Goal: Task Accomplishment & Management: Use online tool/utility

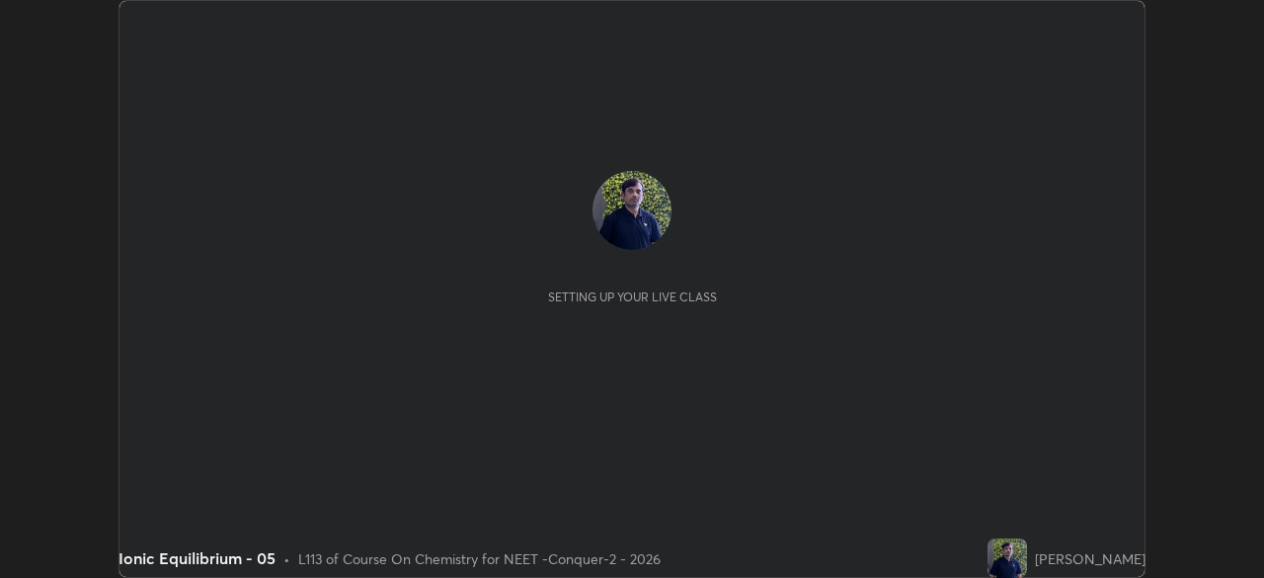
scroll to position [578, 1263]
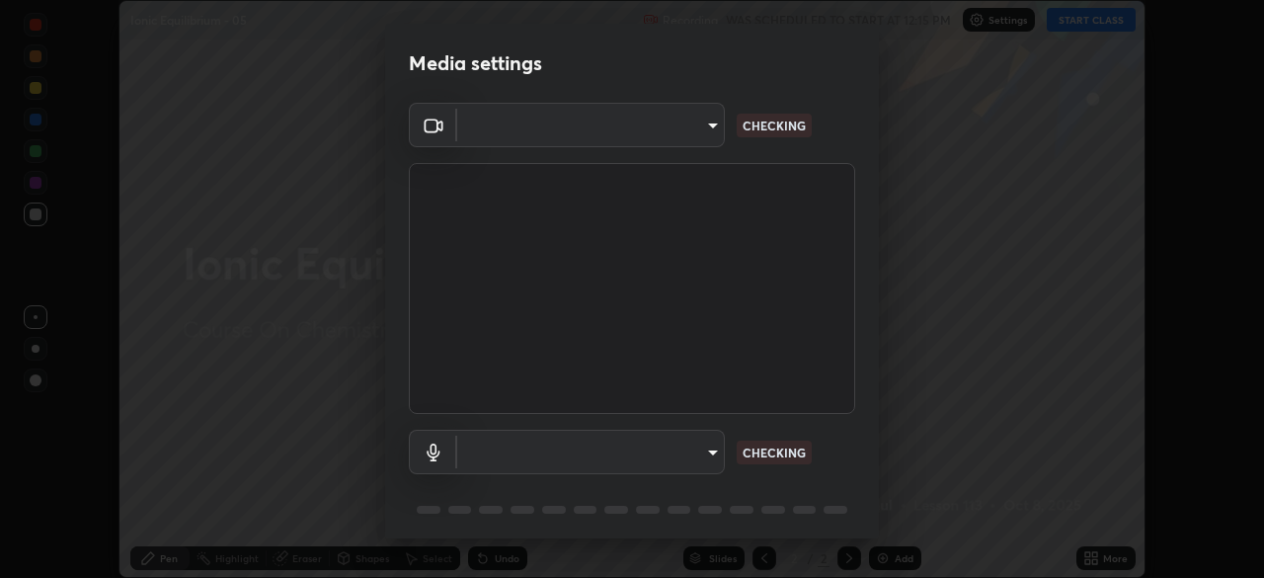
click at [687, 143] on body "Erase all Ionic Equilibrium - 05 Recording WAS SCHEDULED TO START AT 12:15 PM S…" at bounding box center [632, 289] width 1264 height 578
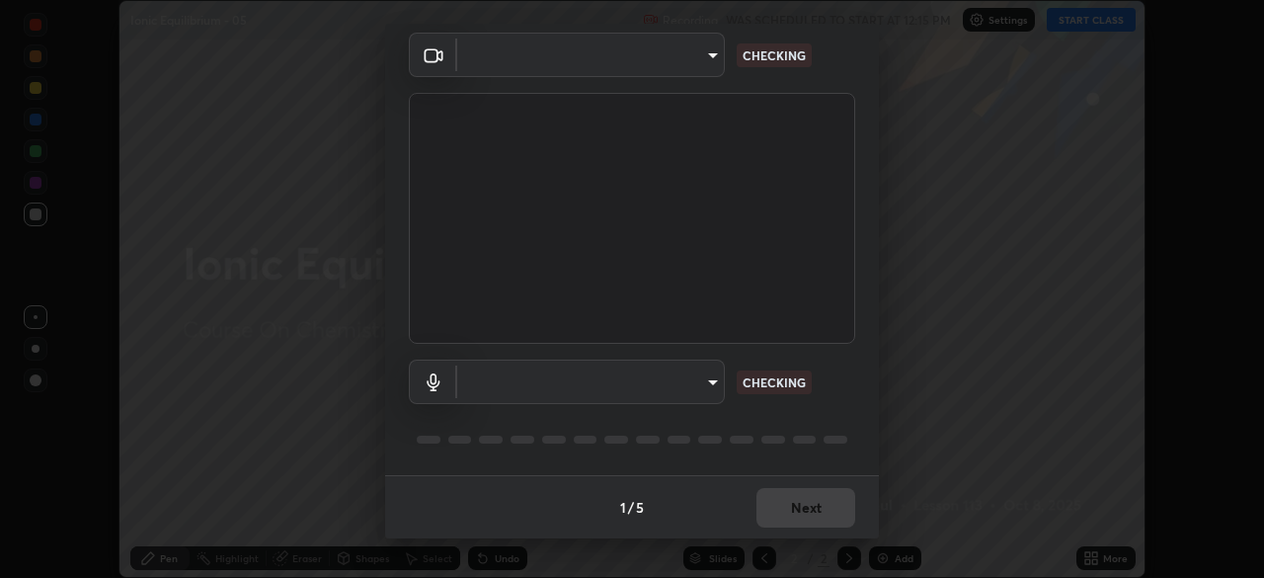
type input "ad23c5e1eec40c929e15baf649206283bee037f2ec2e6fc856d192bb2adaae55"
type input "aa0a7725628aa2d3746a5367ccdd85ae91ee4f6343f860b78150420f01eb6845"
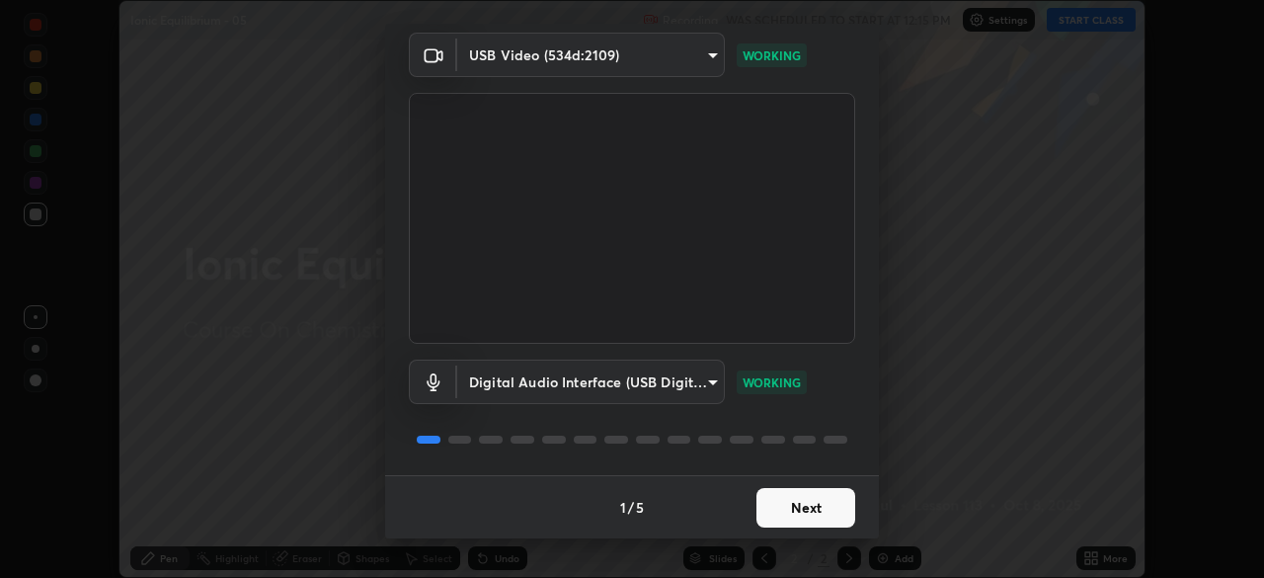
click at [793, 512] on button "Next" at bounding box center [805, 507] width 99 height 39
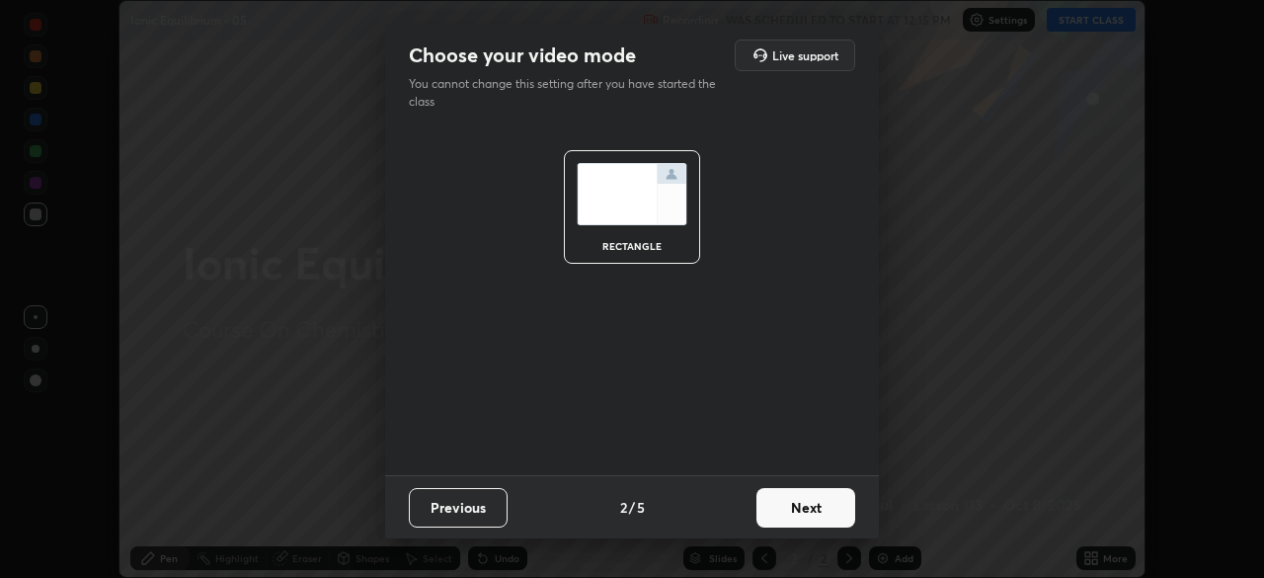
click at [810, 514] on button "Next" at bounding box center [805, 507] width 99 height 39
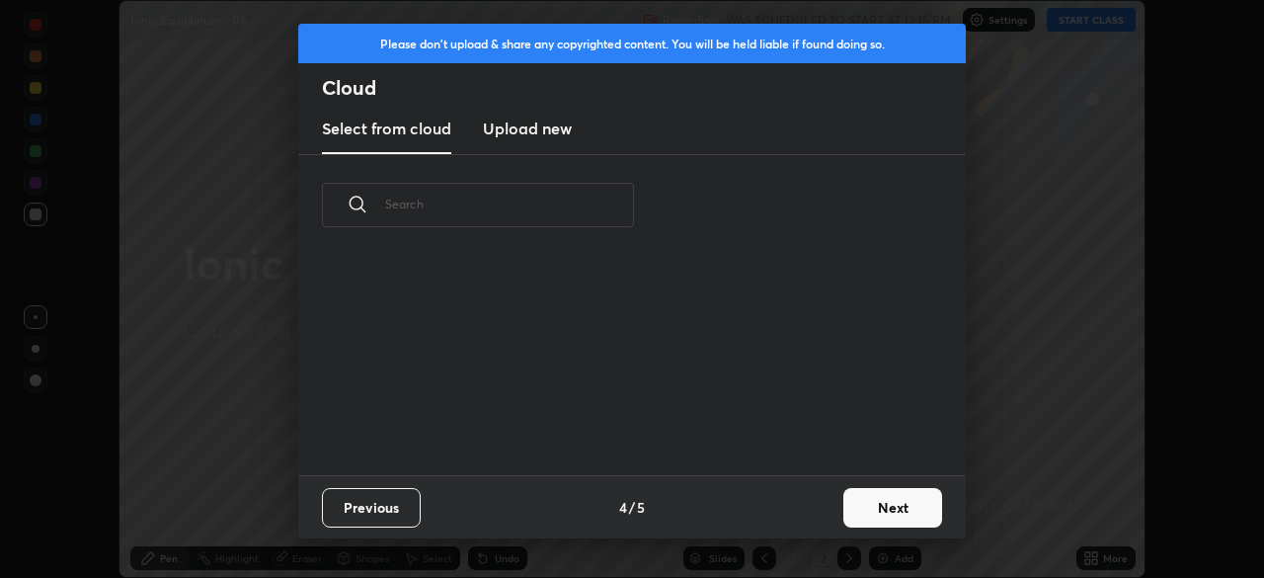
click at [846, 513] on button "Next" at bounding box center [892, 507] width 99 height 39
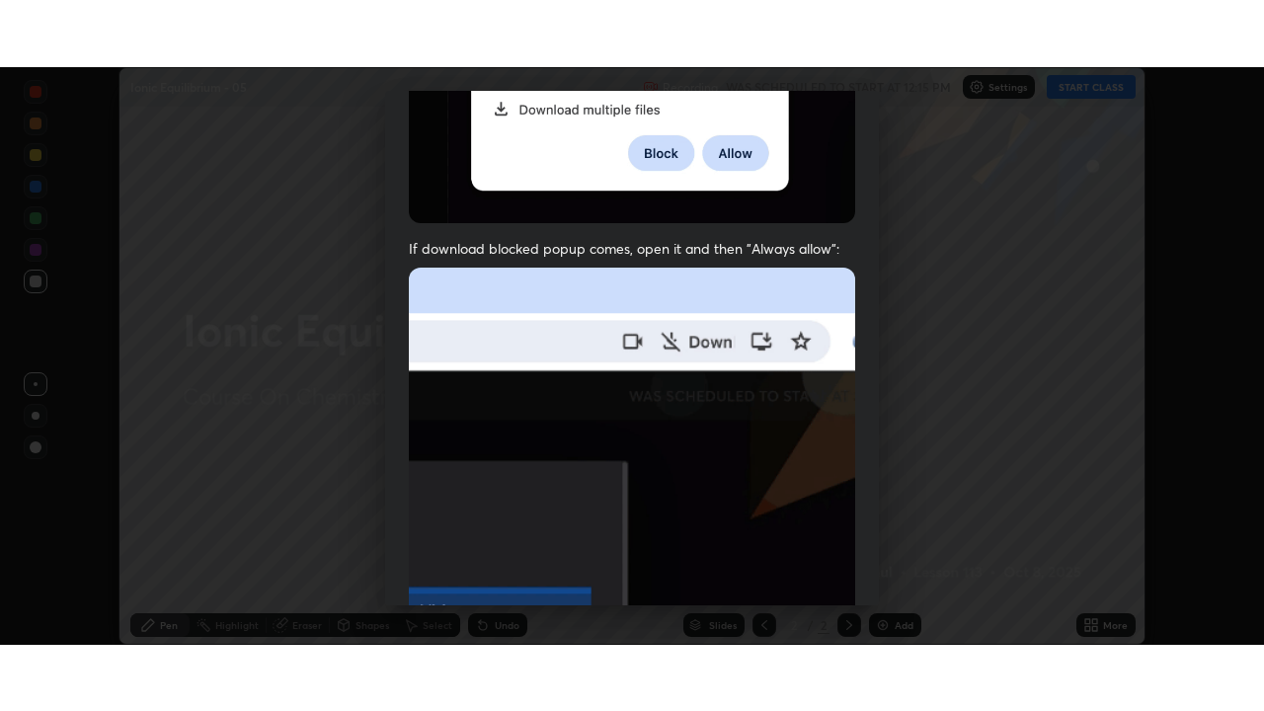
scroll to position [473, 0]
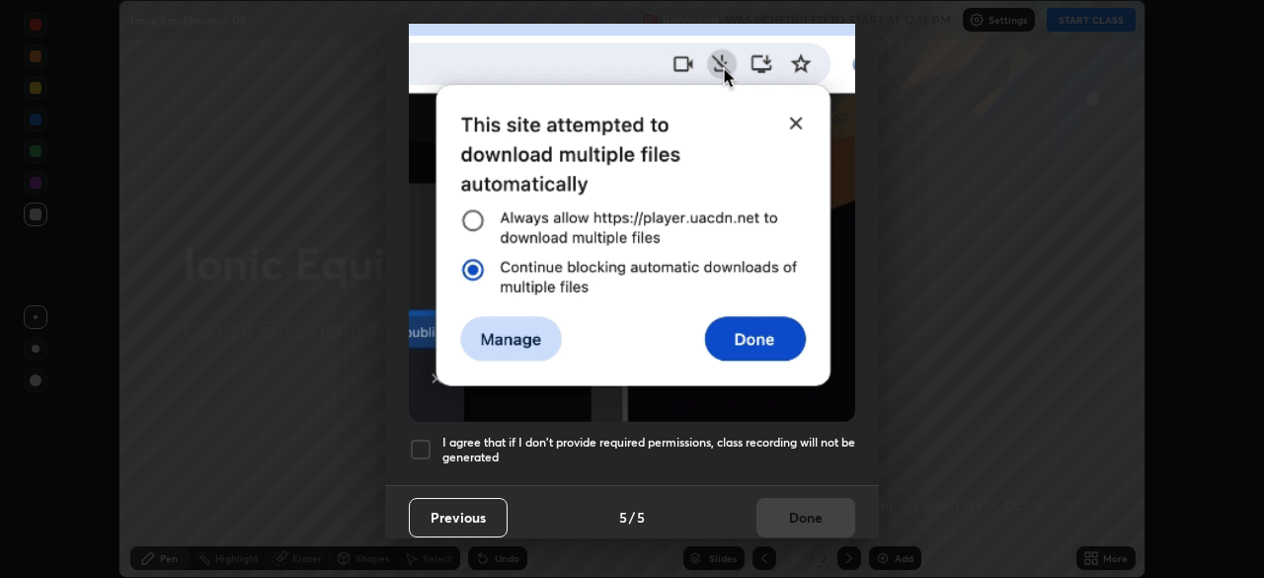
click at [423, 437] on div at bounding box center [421, 449] width 24 height 24
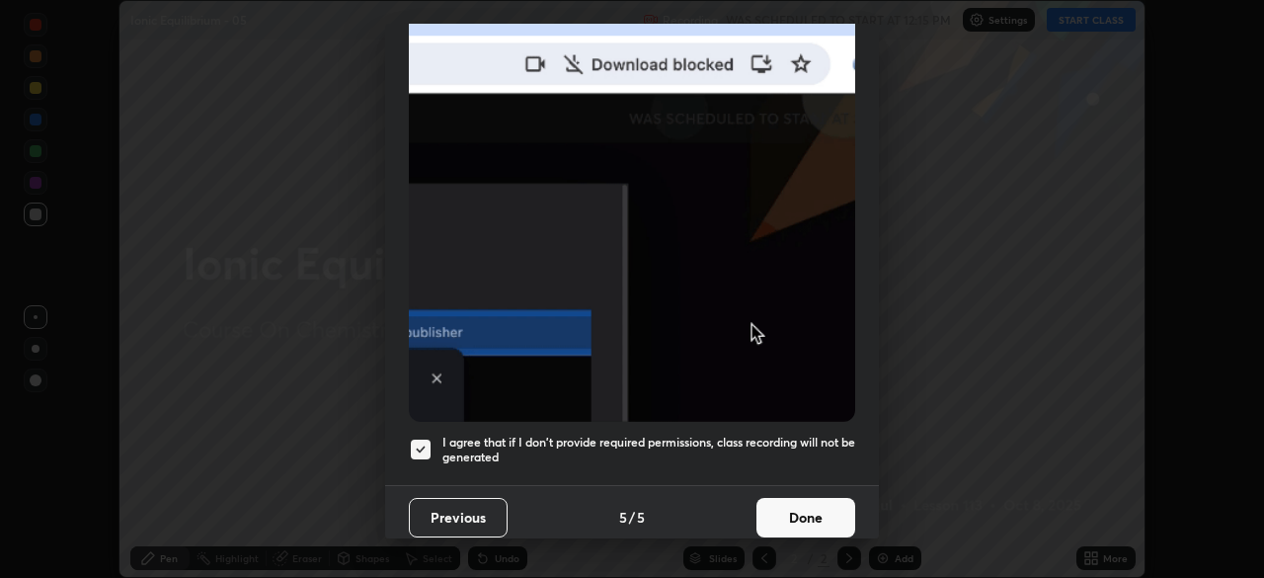
click at [788, 501] on button "Done" at bounding box center [805, 517] width 99 height 39
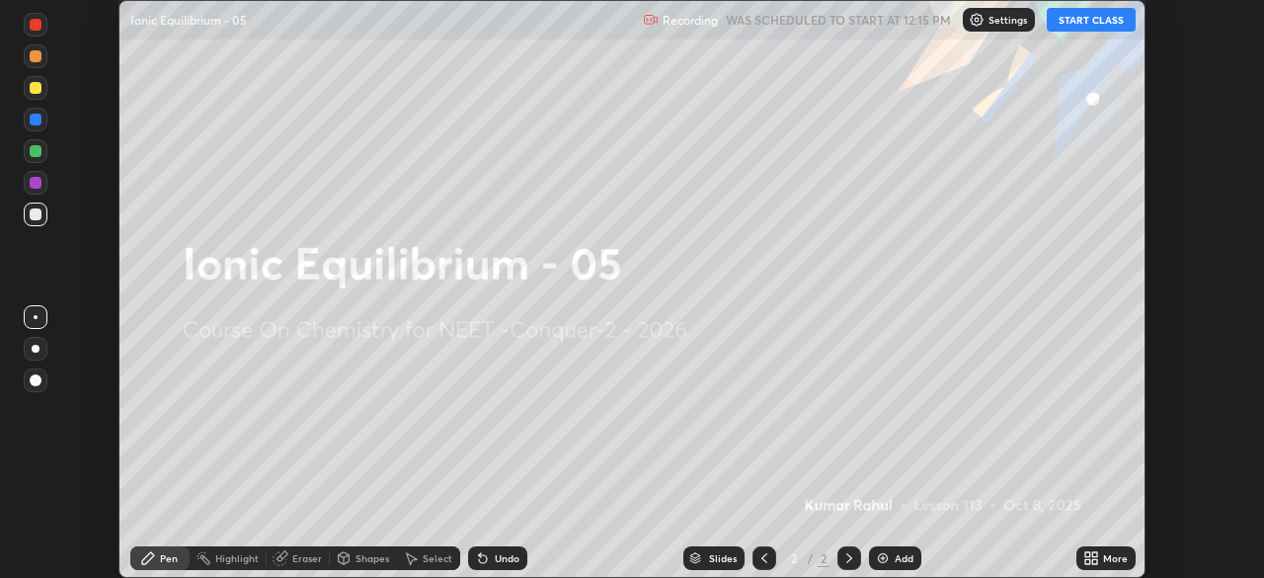
click at [1086, 561] on icon at bounding box center [1087, 561] width 5 height 5
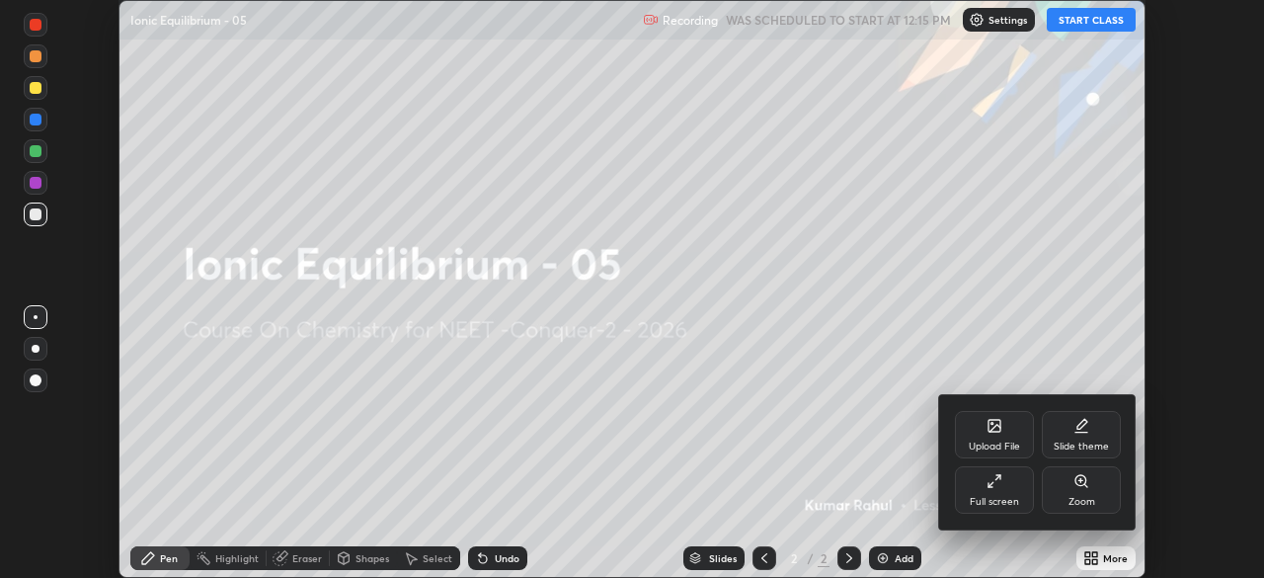
click at [982, 501] on div "Full screen" at bounding box center [994, 502] width 49 height 10
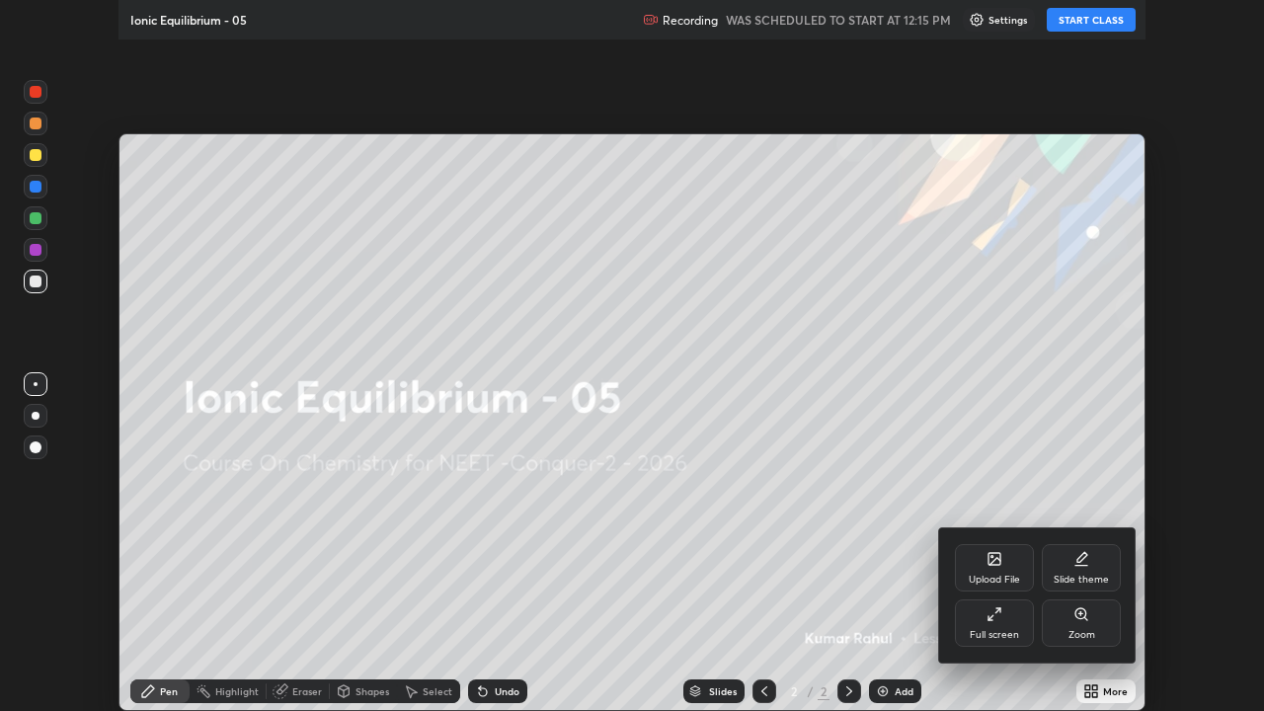
scroll to position [711, 1264]
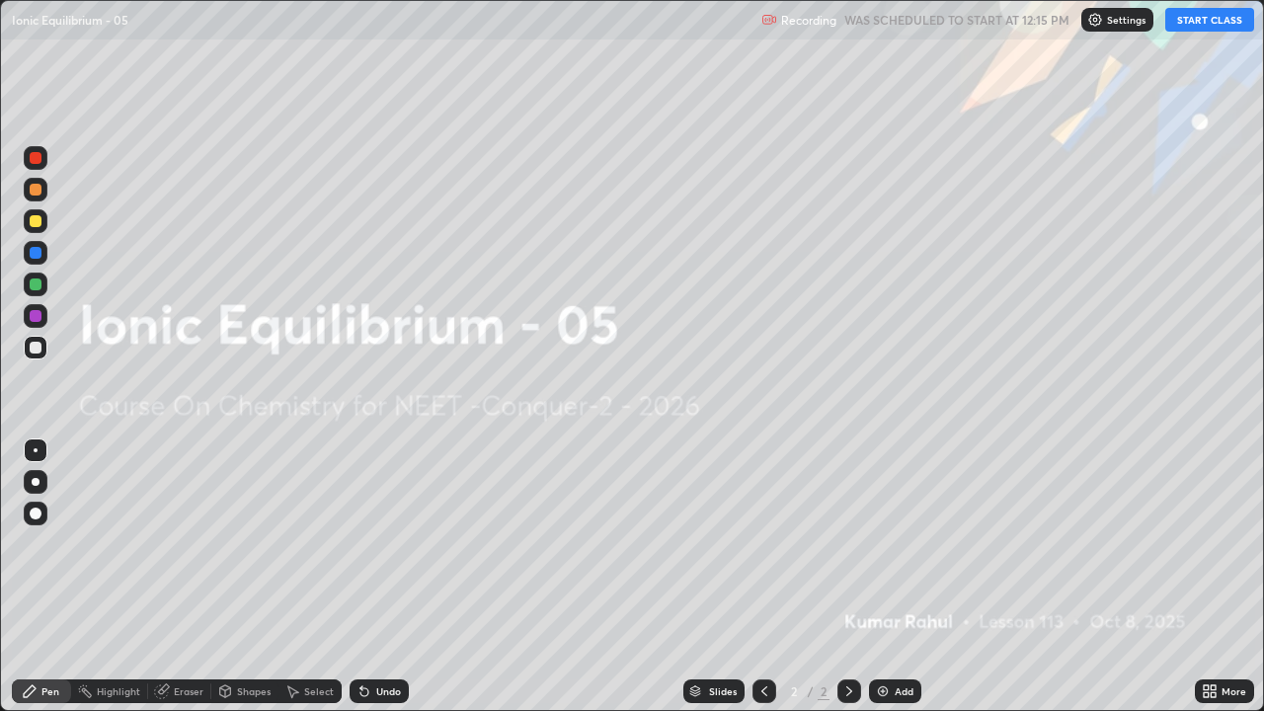
click at [1194, 25] on button "START CLASS" at bounding box center [1209, 20] width 89 height 24
click at [36, 479] on div at bounding box center [36, 482] width 8 height 8
click at [895, 577] on div "Add" at bounding box center [904, 691] width 19 height 10
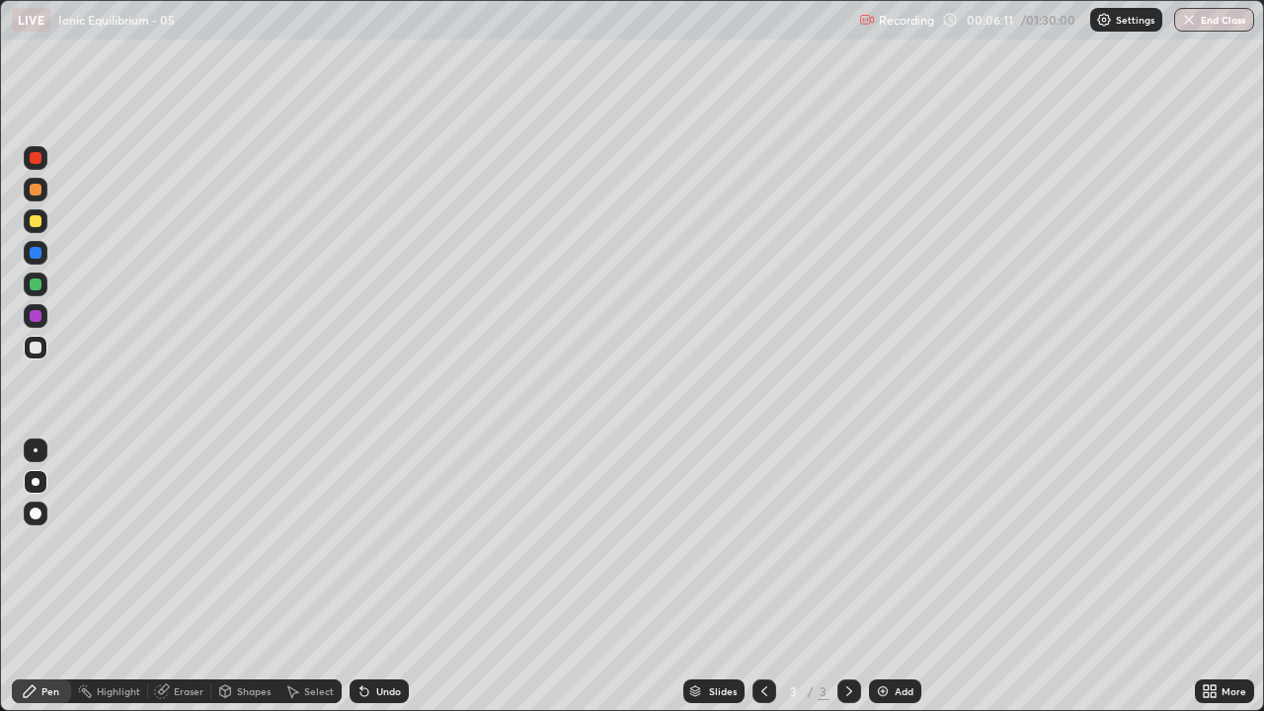
click at [186, 577] on div "Eraser" at bounding box center [189, 691] width 30 height 10
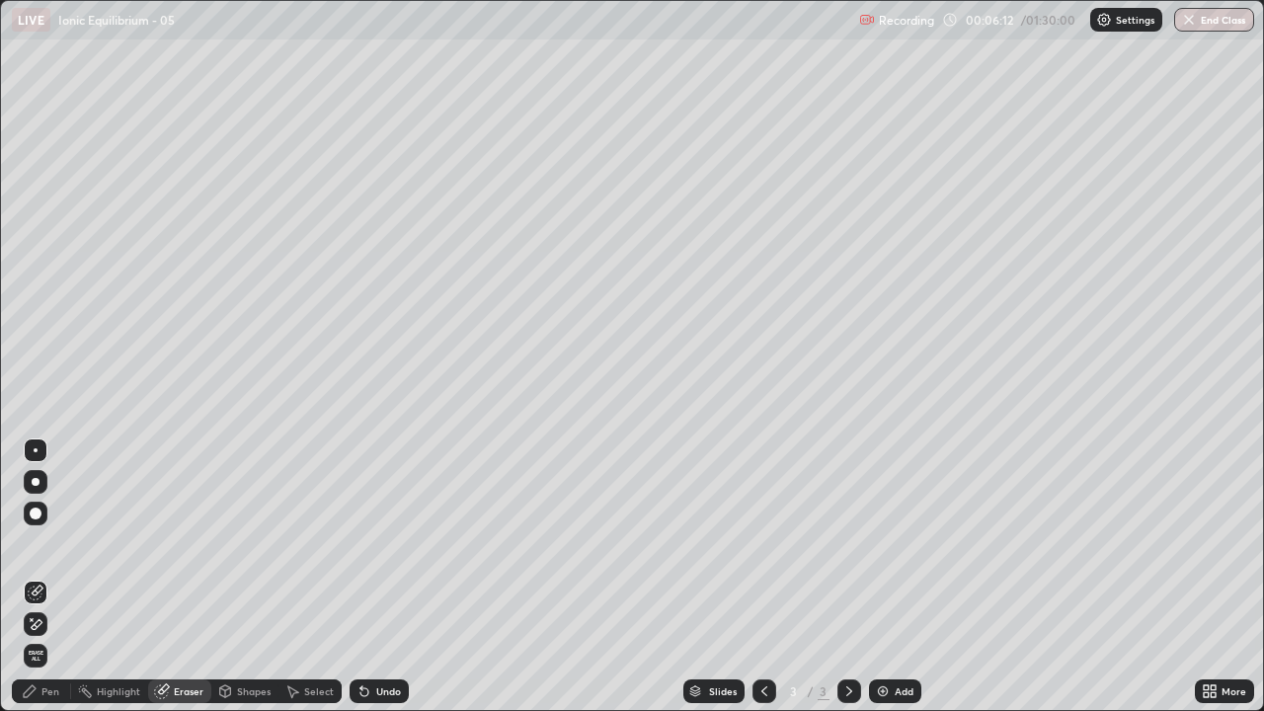
click at [59, 577] on div "Pen" at bounding box center [41, 691] width 59 height 24
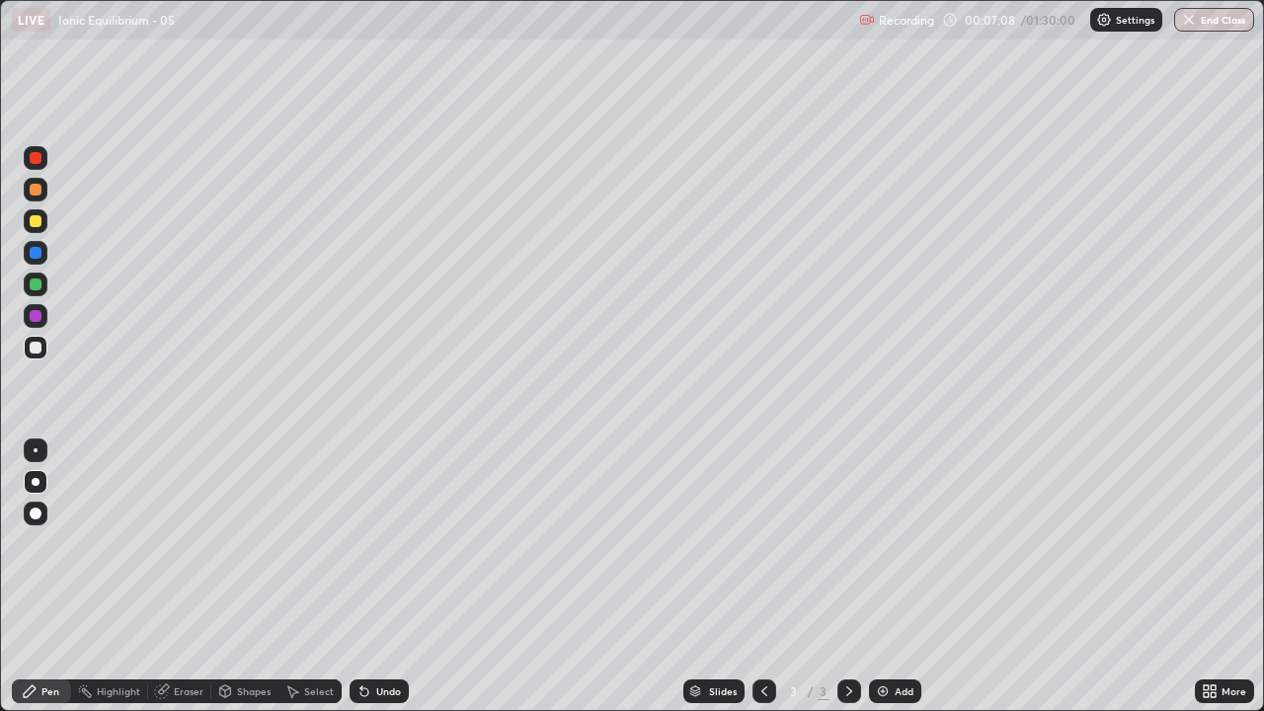
click at [33, 282] on div at bounding box center [36, 284] width 12 height 12
click at [847, 577] on icon at bounding box center [849, 691] width 16 height 16
click at [897, 577] on div "Add" at bounding box center [904, 691] width 19 height 10
click at [195, 577] on div "Eraser" at bounding box center [189, 691] width 30 height 10
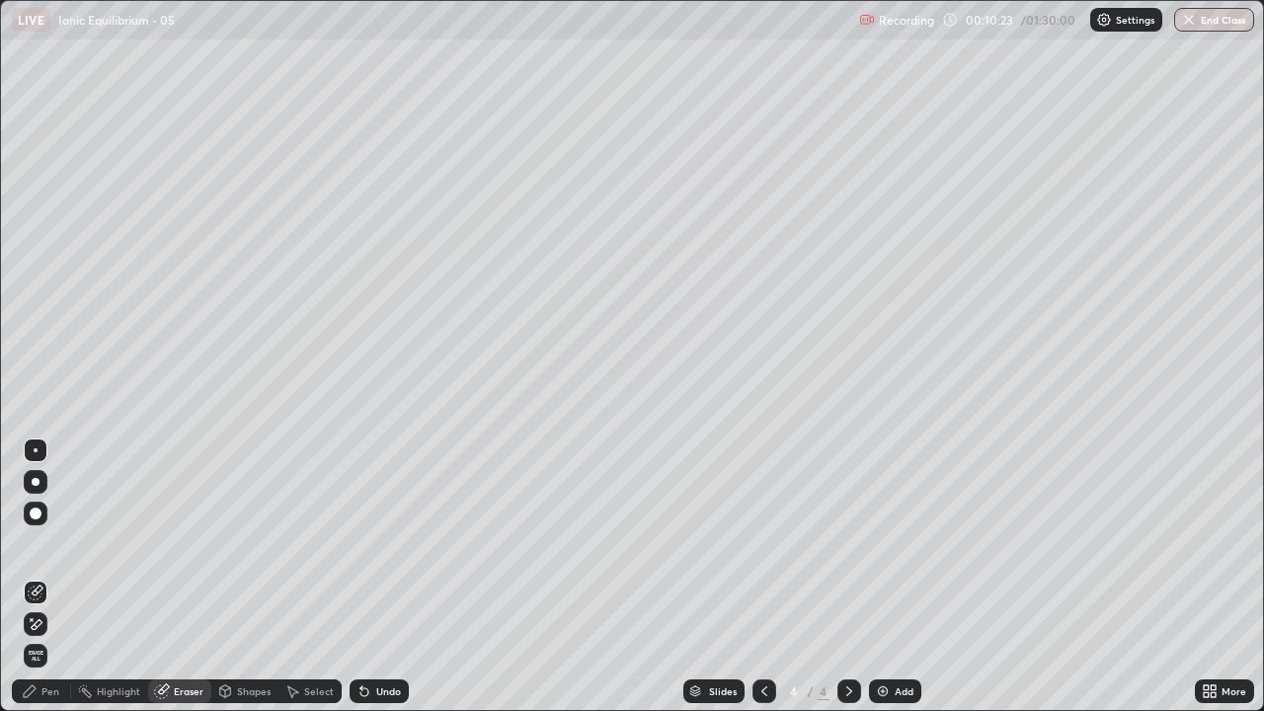
click at [51, 577] on div "Pen" at bounding box center [50, 691] width 18 height 10
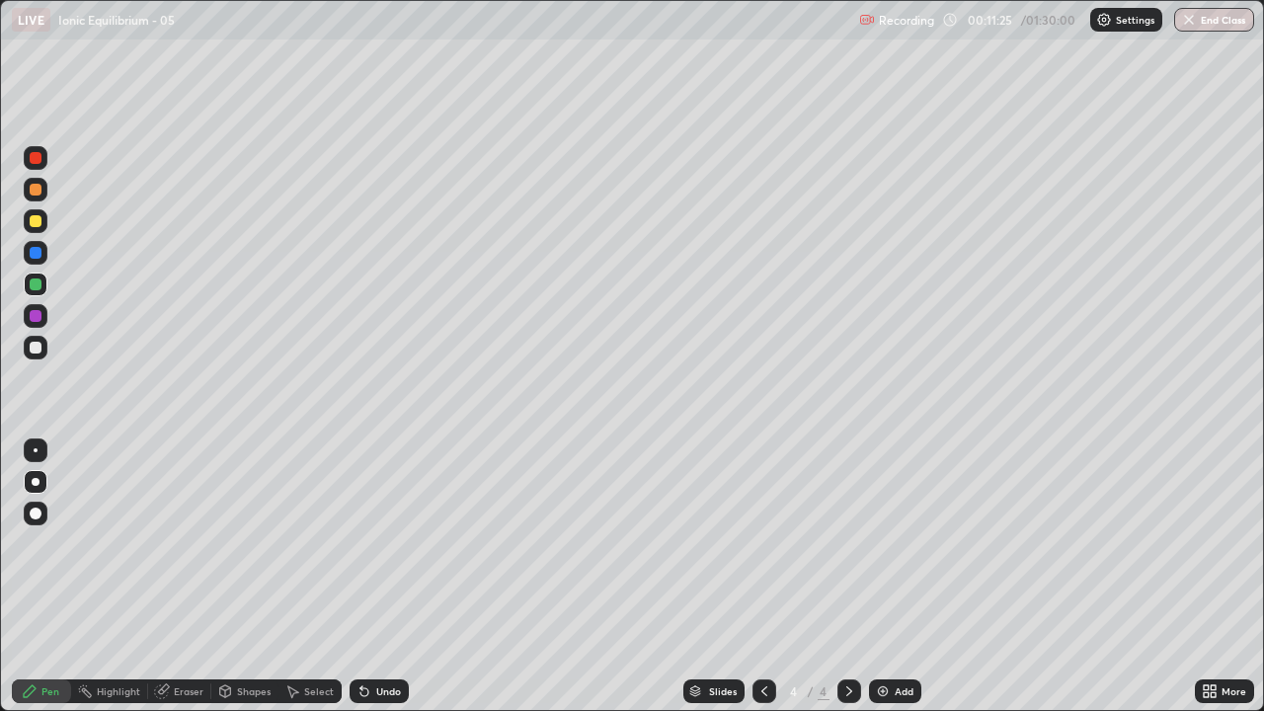
click at [847, 577] on icon at bounding box center [849, 691] width 16 height 16
click at [898, 577] on div "Add" at bounding box center [904, 691] width 19 height 10
click at [757, 577] on icon at bounding box center [764, 691] width 16 height 16
click at [848, 577] on icon at bounding box center [849, 691] width 6 height 10
click at [850, 577] on icon at bounding box center [849, 691] width 16 height 16
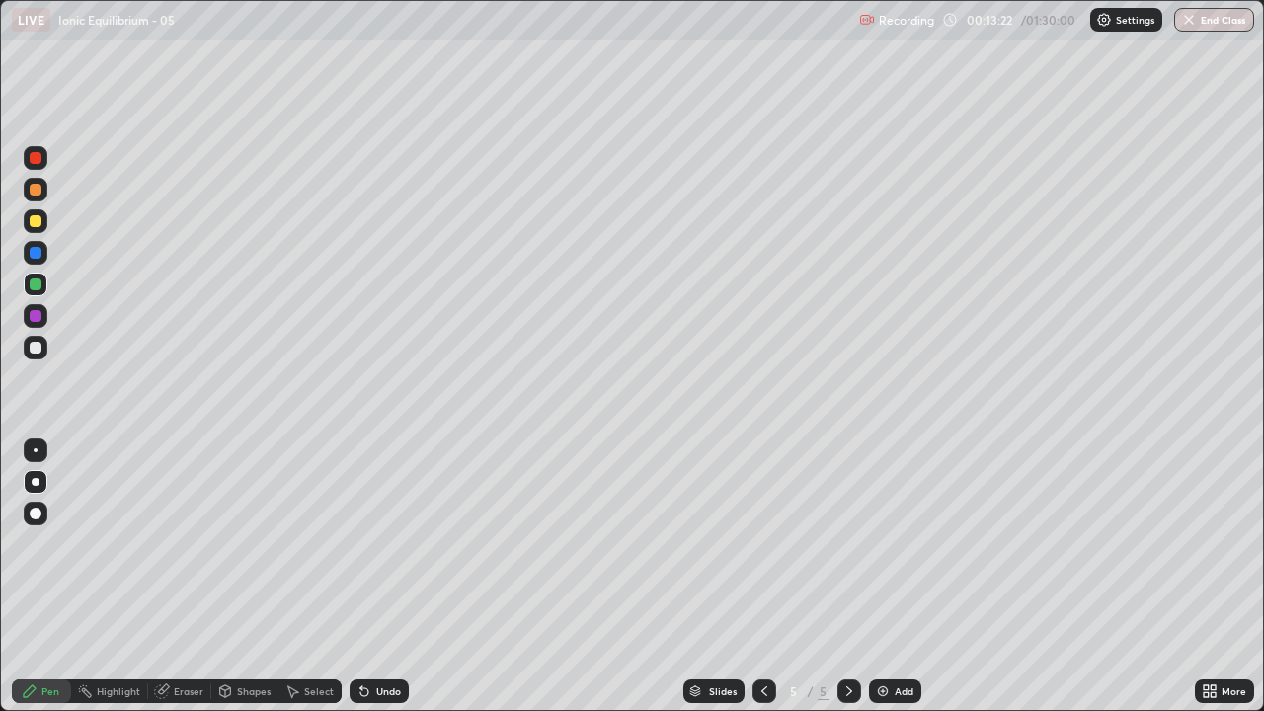
click at [900, 577] on div "Add" at bounding box center [904, 691] width 19 height 10
click at [848, 577] on icon at bounding box center [849, 691] width 16 height 16
click at [901, 577] on div "Add" at bounding box center [904, 691] width 19 height 10
click at [42, 349] on div at bounding box center [36, 348] width 24 height 24
click at [844, 577] on icon at bounding box center [849, 691] width 16 height 16
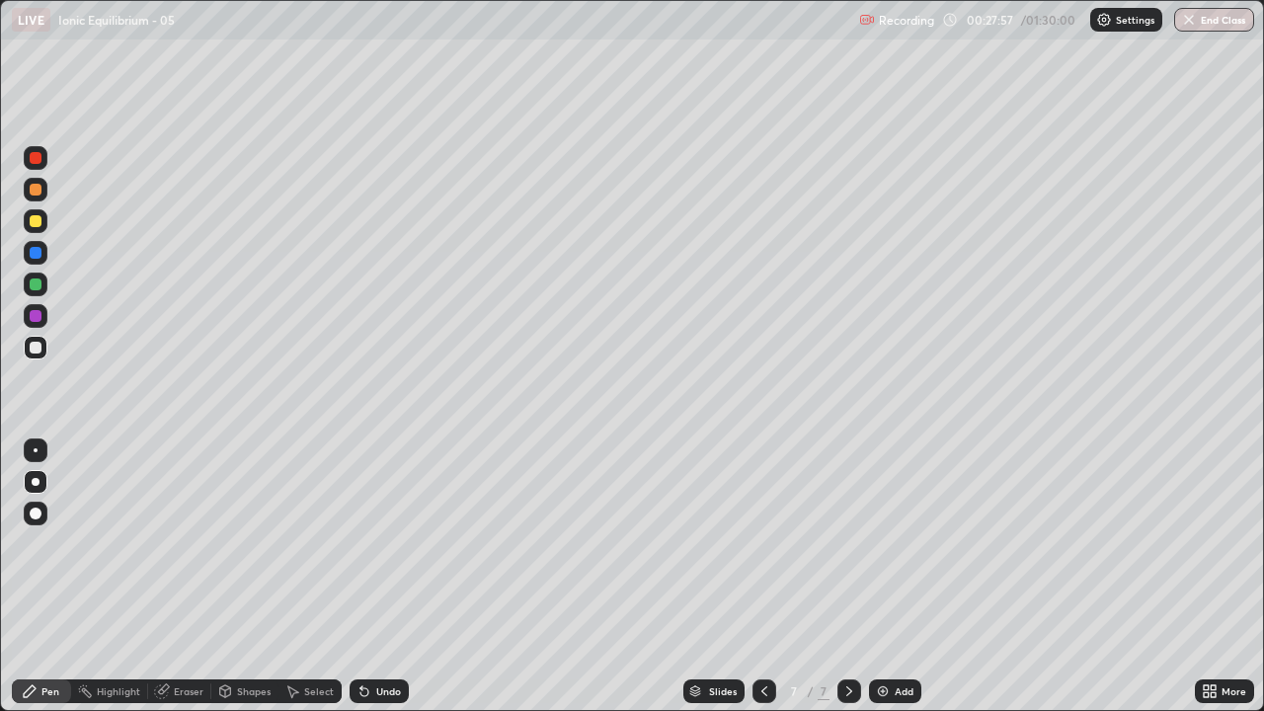
click at [899, 577] on div "Add" at bounding box center [904, 691] width 19 height 10
click at [188, 577] on div "Eraser" at bounding box center [189, 691] width 30 height 10
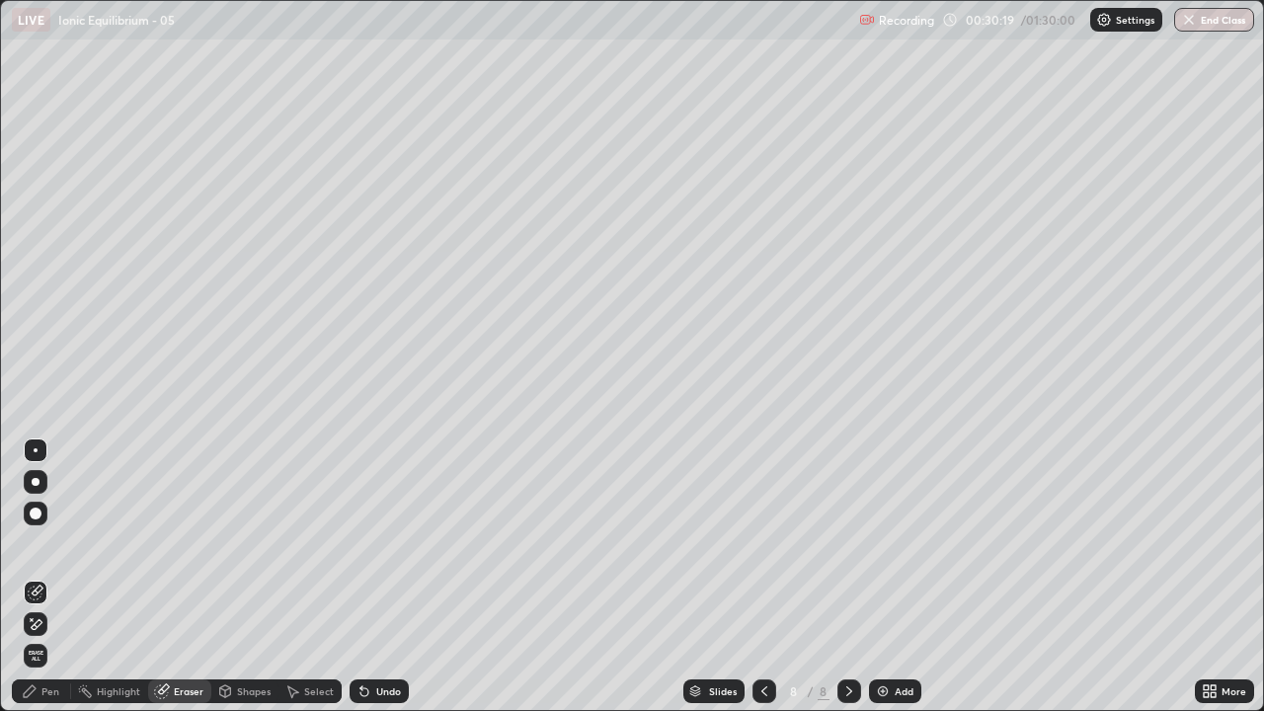
click at [39, 577] on icon at bounding box center [36, 624] width 16 height 17
click at [46, 577] on div "Pen" at bounding box center [50, 691] width 18 height 10
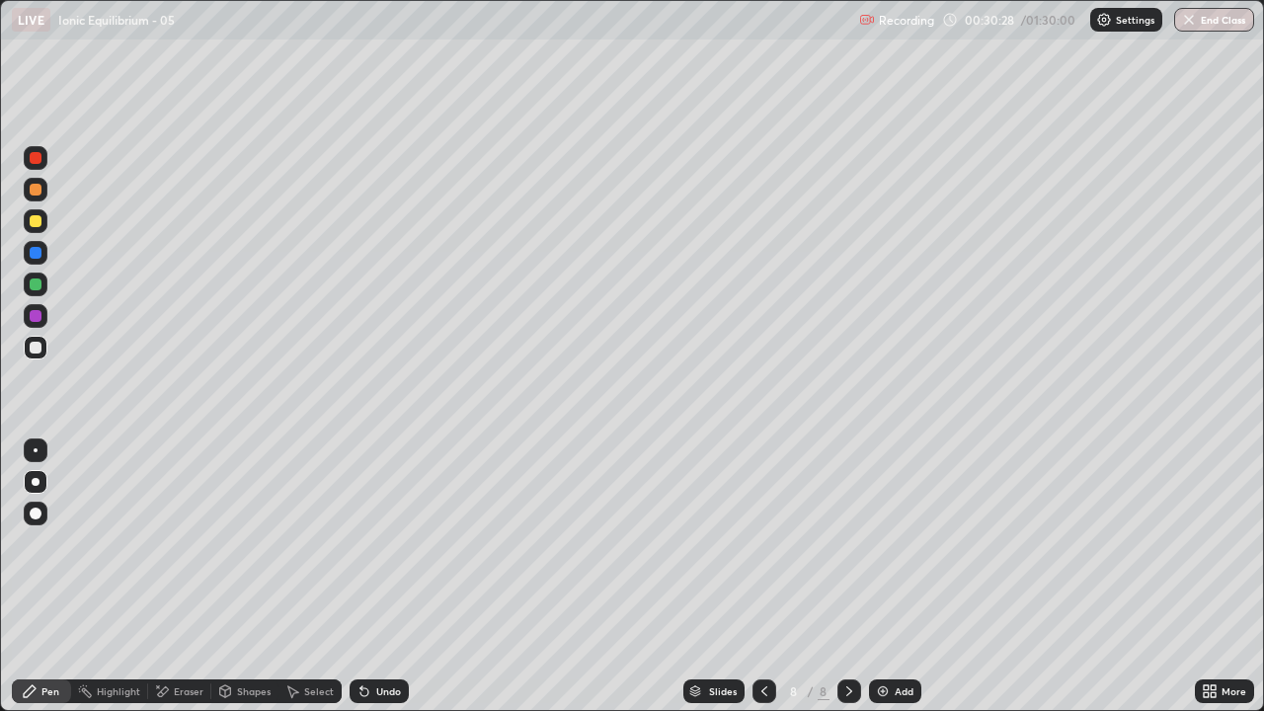
click at [760, 577] on icon at bounding box center [764, 691] width 16 height 16
click at [186, 577] on div "Eraser" at bounding box center [189, 691] width 30 height 10
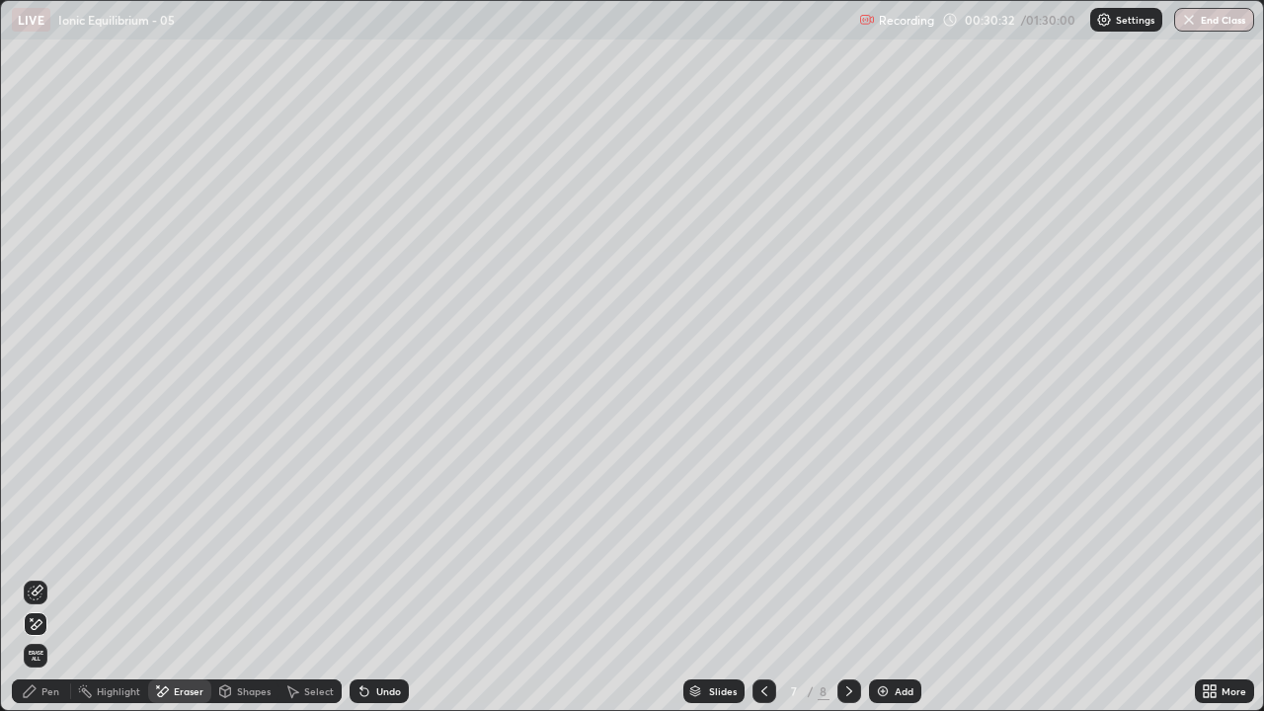
click at [37, 577] on icon at bounding box center [36, 624] width 16 height 17
click at [51, 577] on div "Pen" at bounding box center [50, 691] width 18 height 10
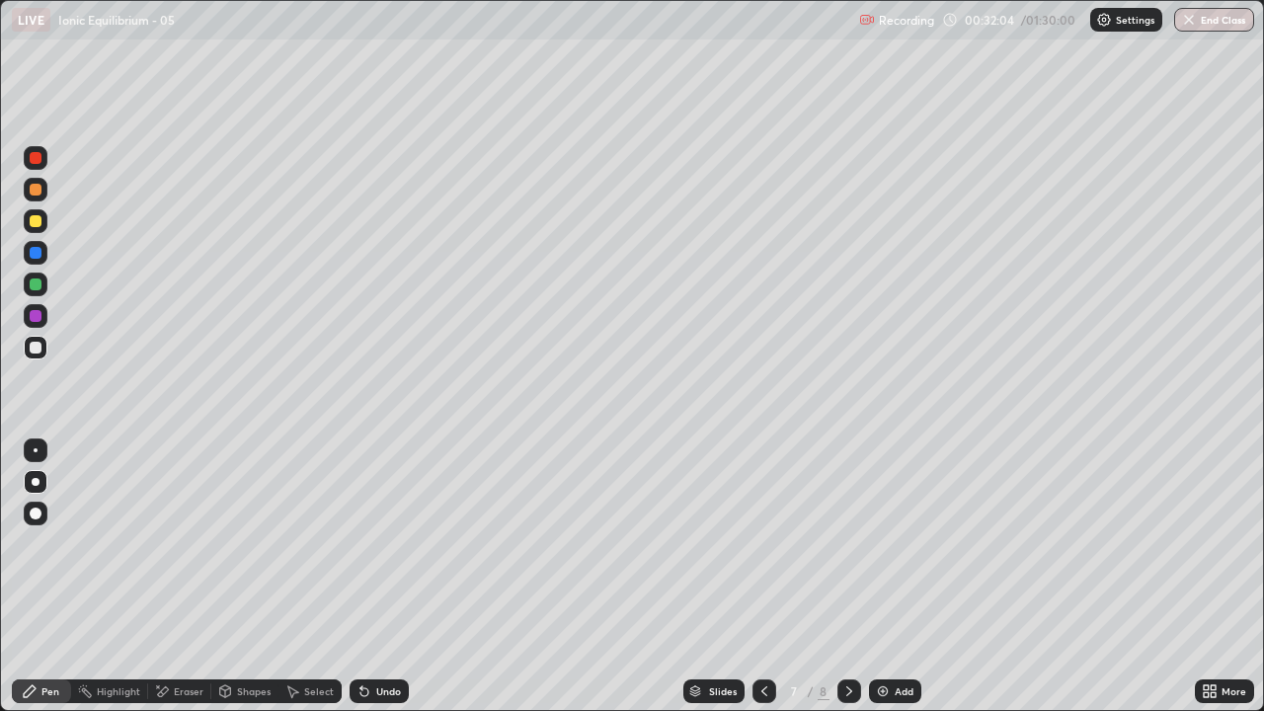
click at [899, 577] on div "Add" at bounding box center [904, 691] width 19 height 10
click at [188, 577] on div "Eraser" at bounding box center [189, 691] width 30 height 10
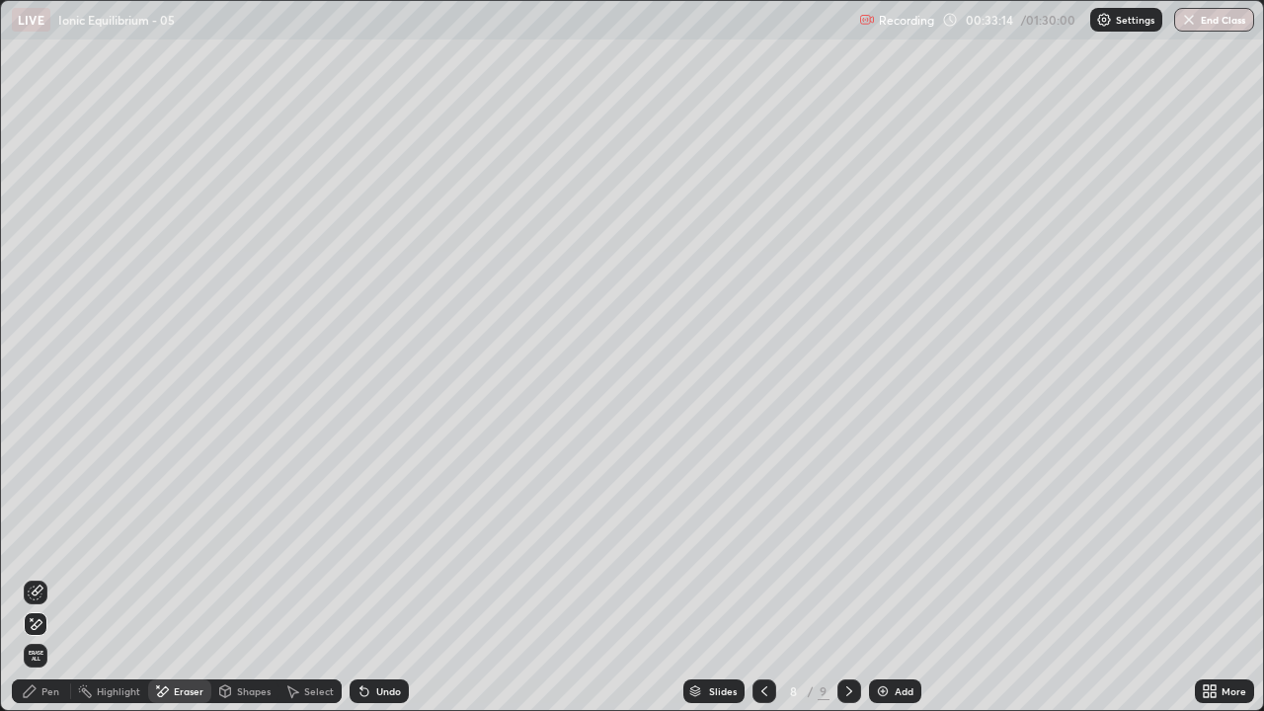
click at [52, 577] on div "Pen" at bounding box center [50, 691] width 18 height 10
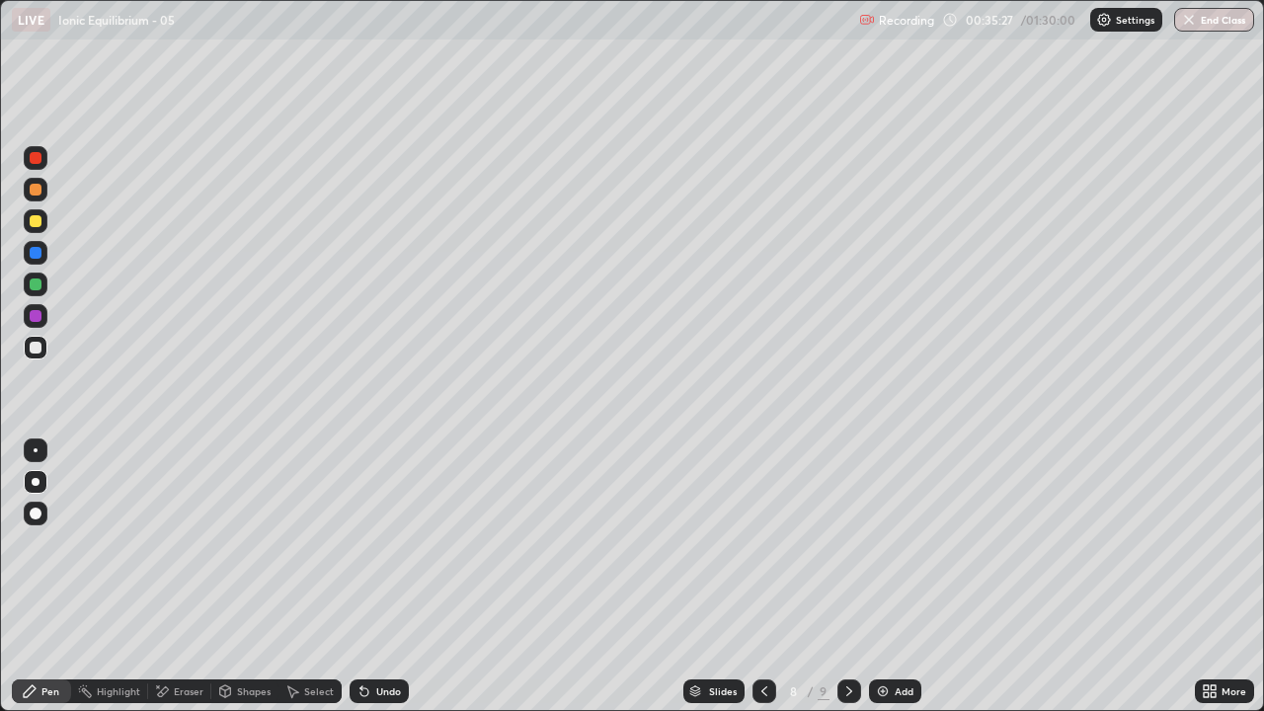
click at [193, 577] on div "Eraser" at bounding box center [189, 691] width 30 height 10
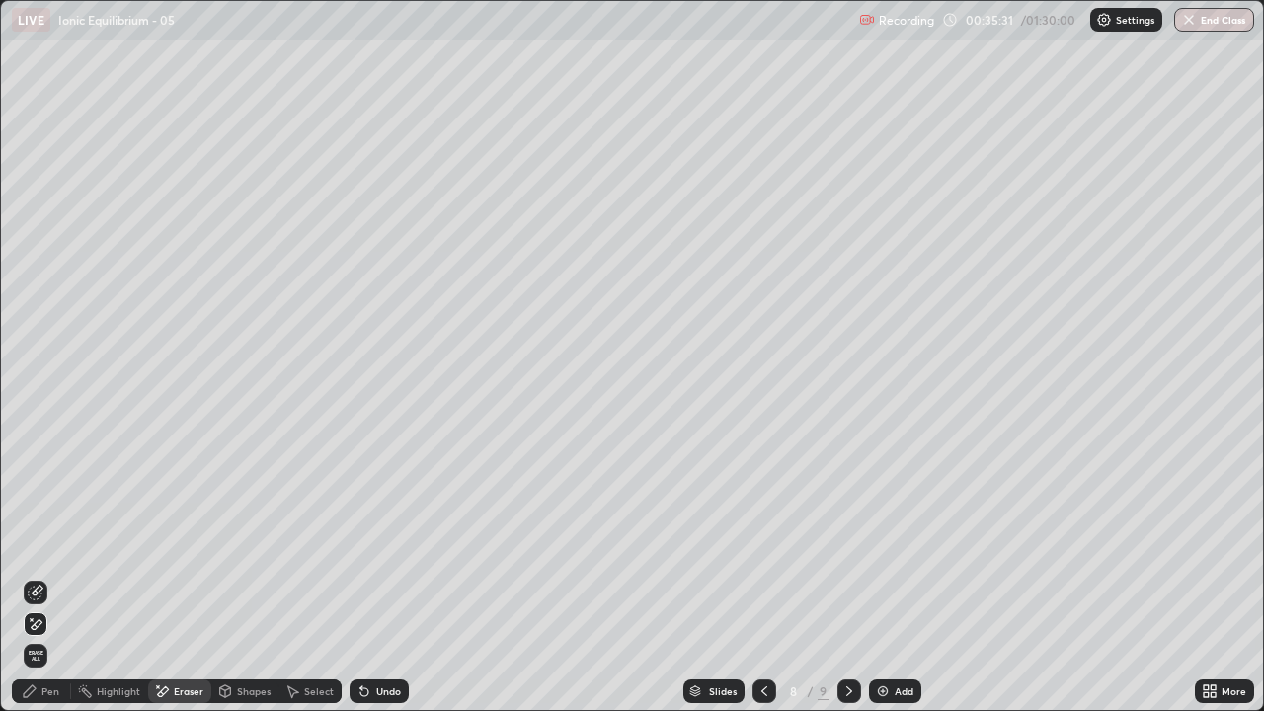
click at [50, 577] on div "Pen" at bounding box center [50, 691] width 18 height 10
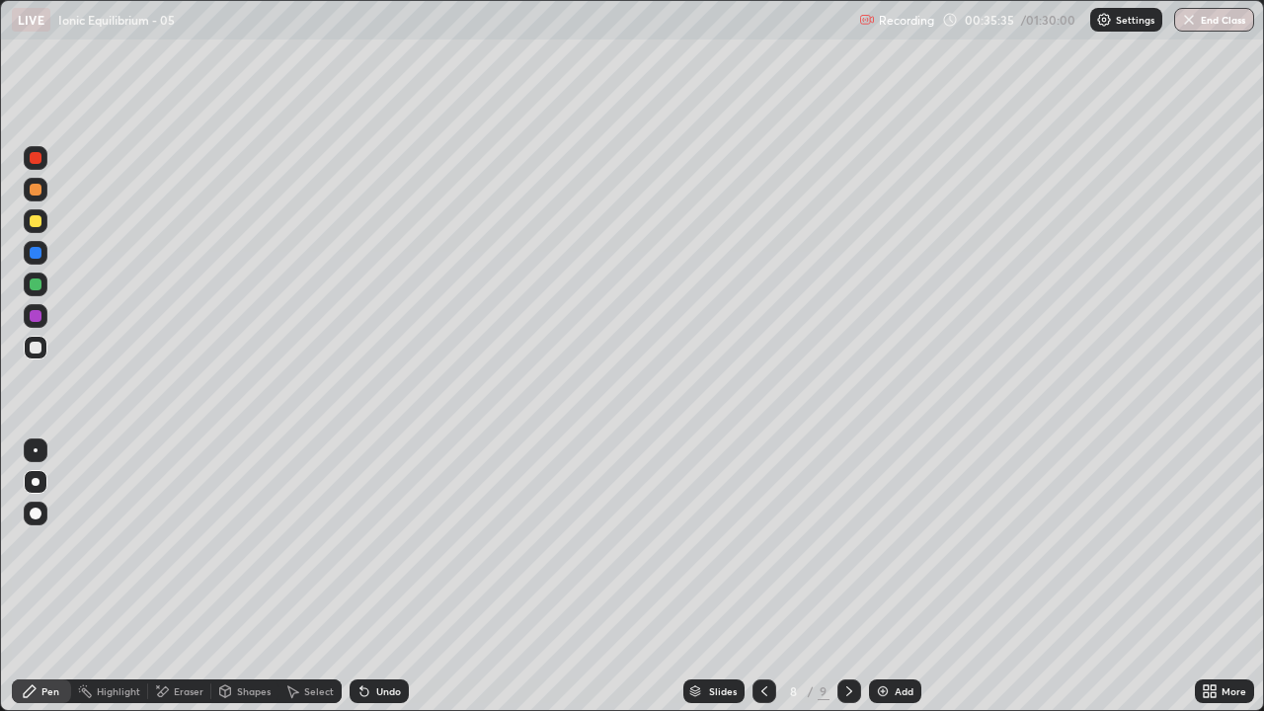
click at [192, 577] on div "Eraser" at bounding box center [189, 691] width 30 height 10
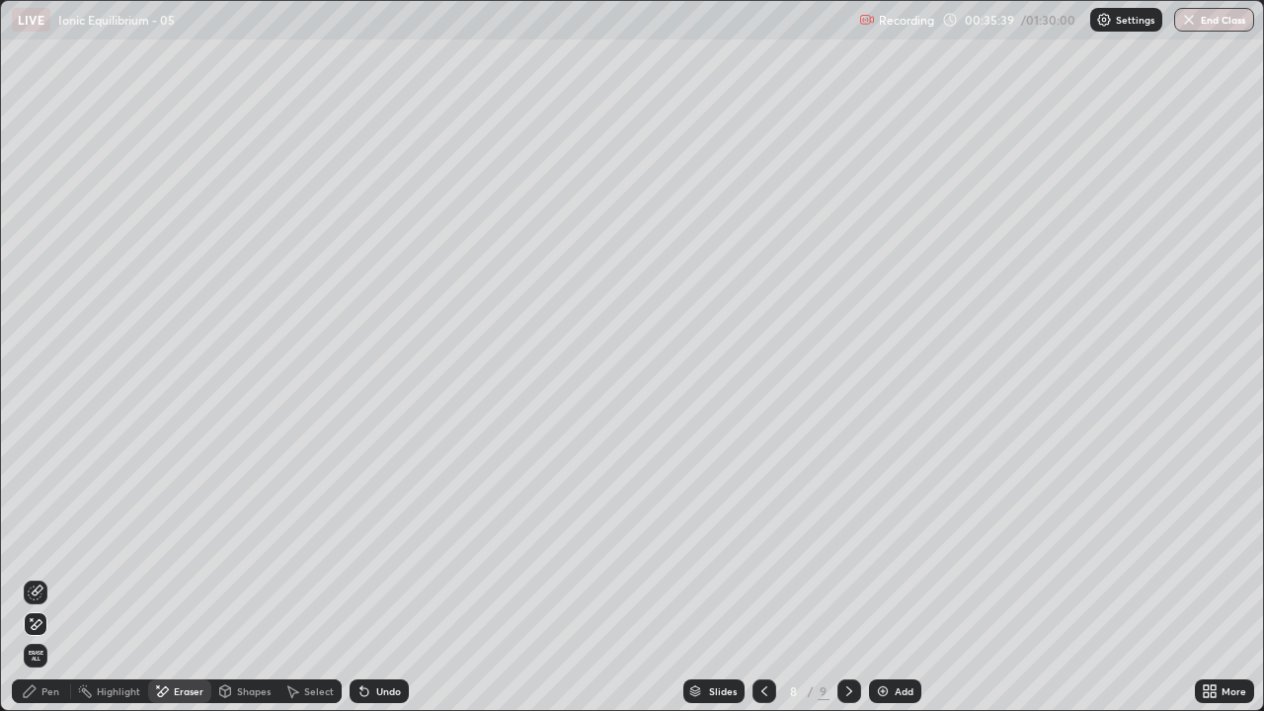
click at [52, 577] on div "Pen" at bounding box center [50, 691] width 18 height 10
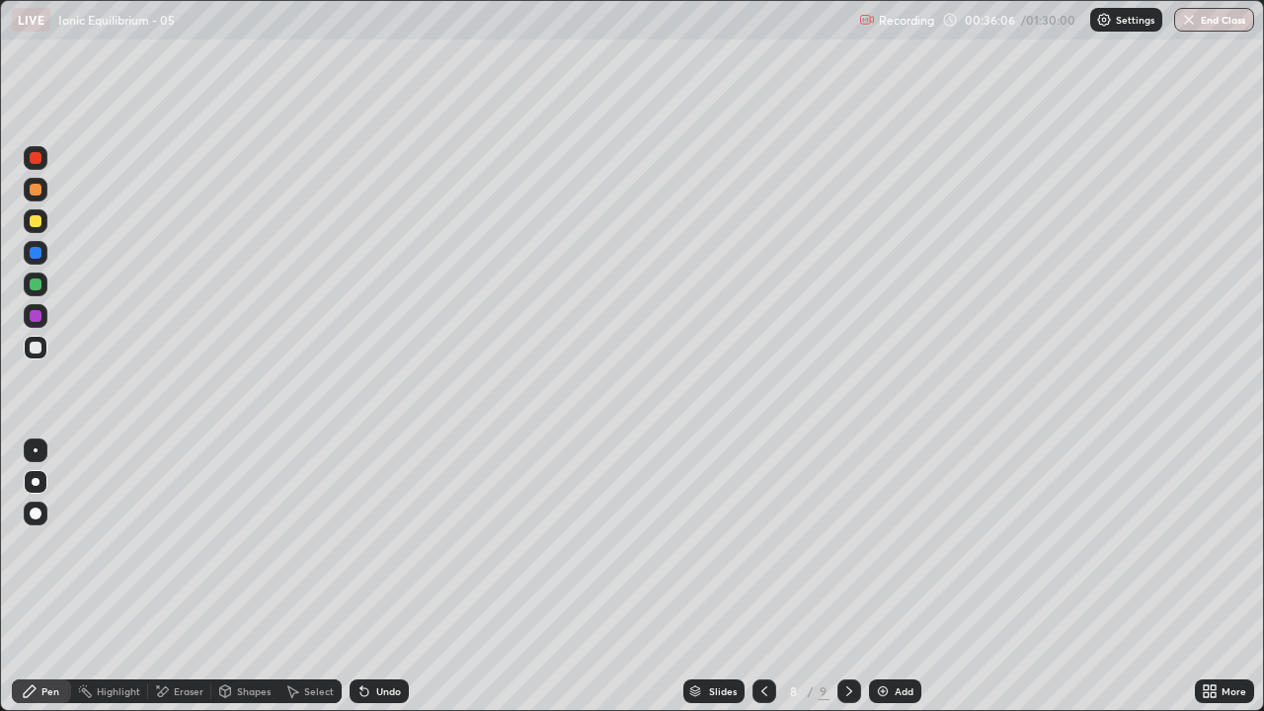
click at [850, 577] on icon at bounding box center [849, 691] width 16 height 16
click at [902, 577] on div "Add" at bounding box center [904, 691] width 19 height 10
click at [764, 577] on icon at bounding box center [763, 691] width 6 height 10
click at [766, 577] on icon at bounding box center [763, 691] width 16 height 16
click at [844, 577] on icon at bounding box center [849, 691] width 16 height 16
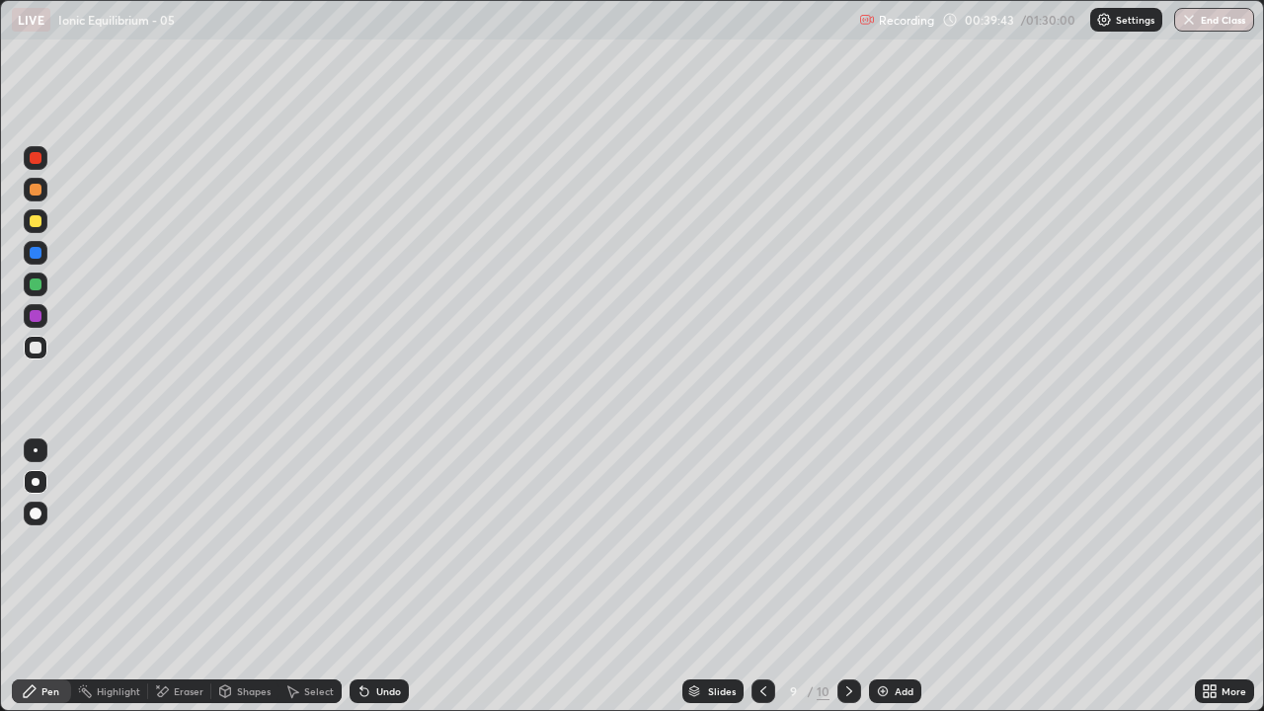
click at [847, 577] on icon at bounding box center [849, 691] width 16 height 16
click at [760, 577] on icon at bounding box center [763, 691] width 16 height 16
click at [175, 577] on div "Eraser" at bounding box center [179, 691] width 63 height 24
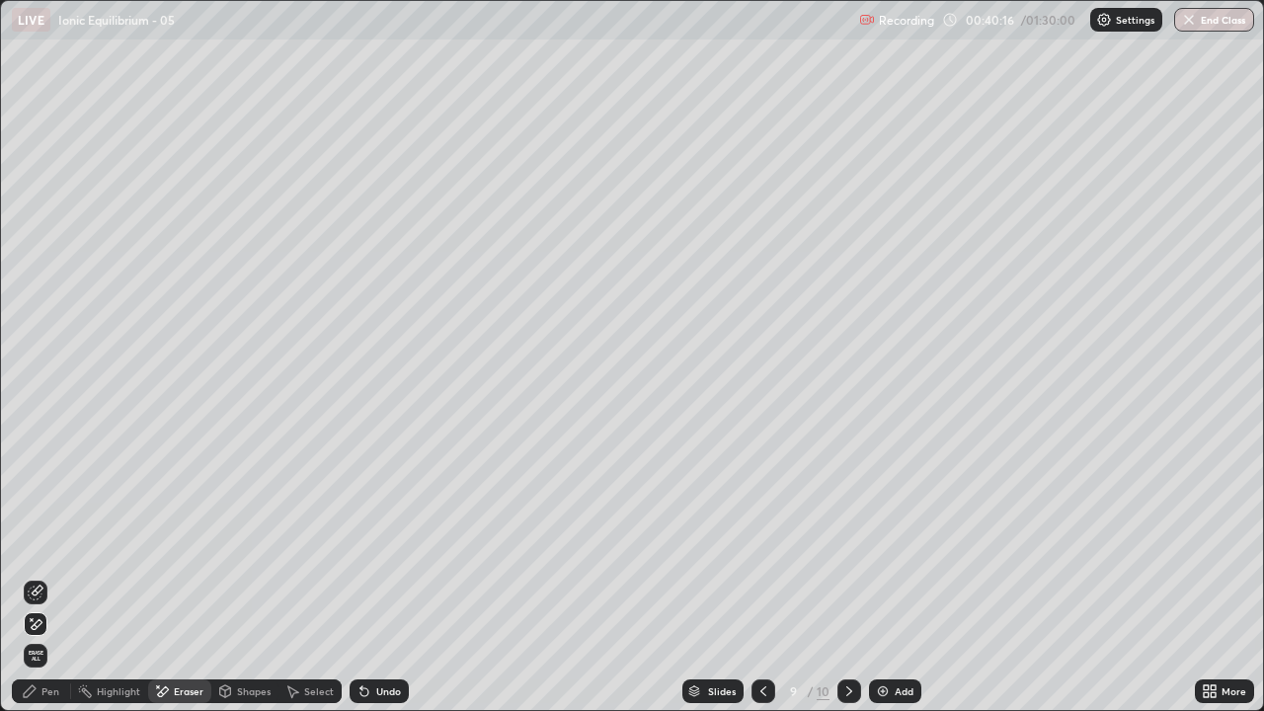
click at [46, 577] on div "Pen" at bounding box center [50, 691] width 18 height 10
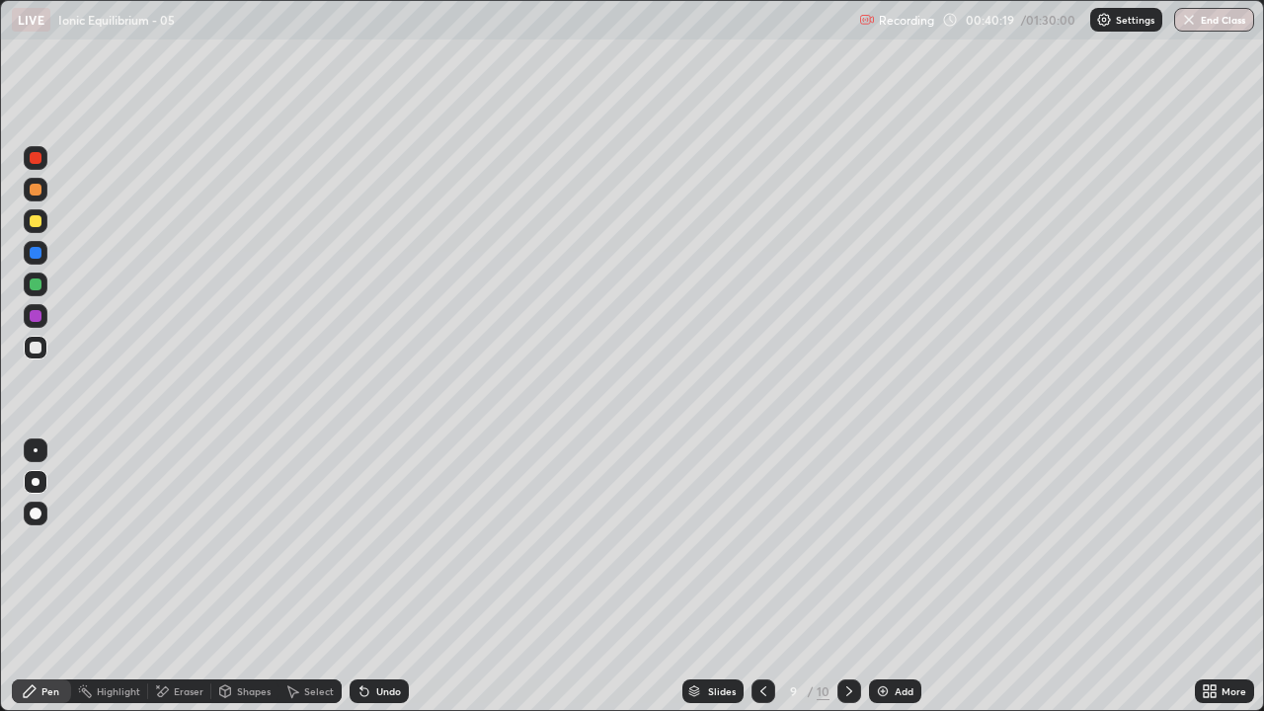
click at [195, 577] on div "Eraser" at bounding box center [189, 691] width 30 height 10
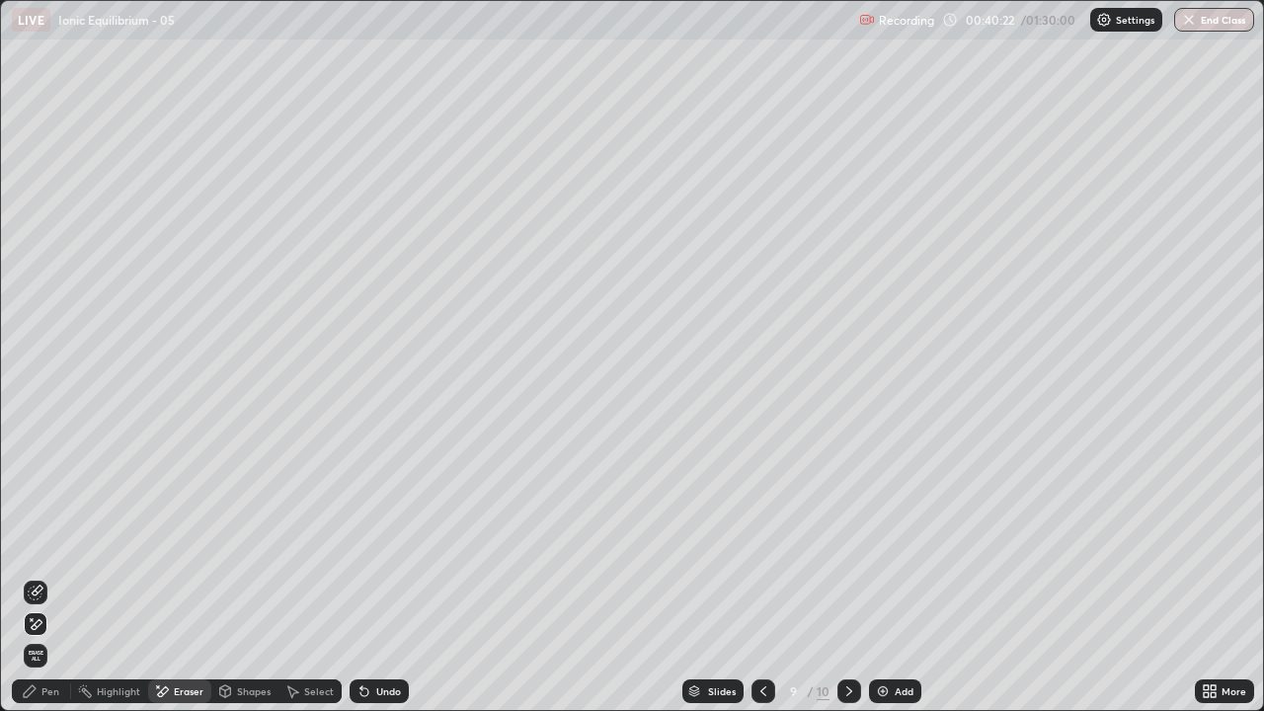
click at [50, 577] on div "Pen" at bounding box center [50, 691] width 18 height 10
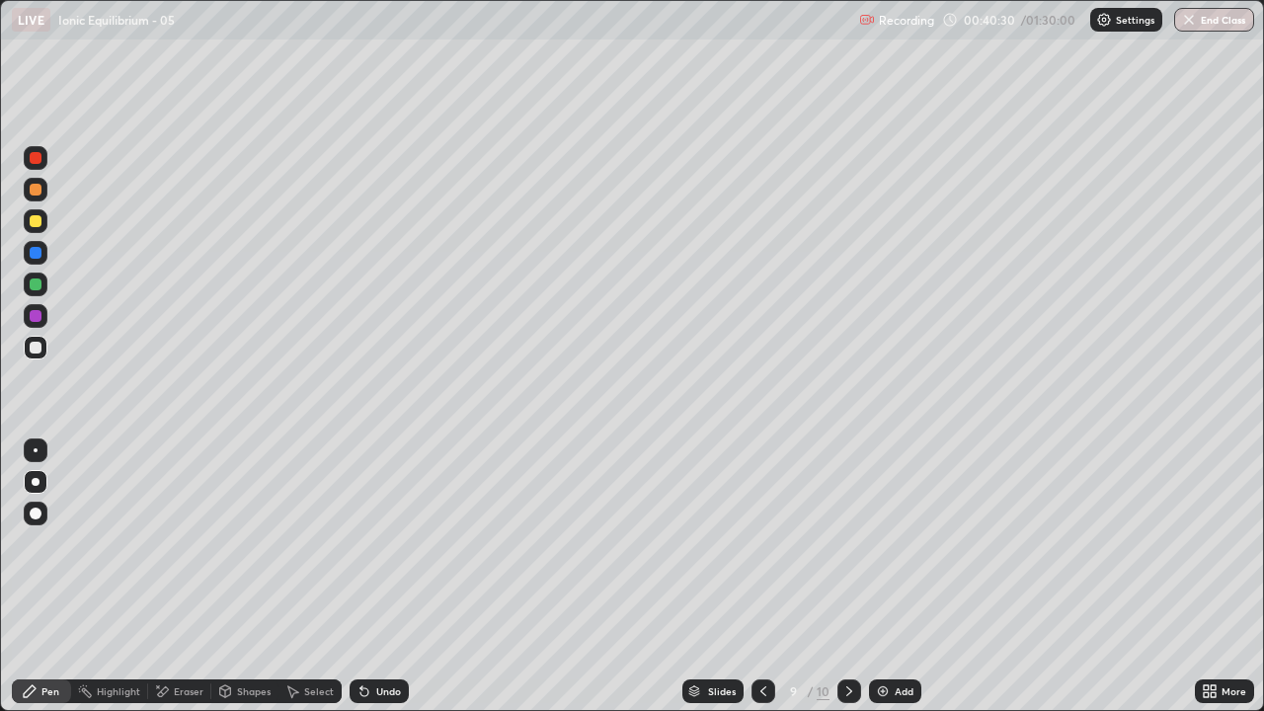
click at [841, 577] on icon at bounding box center [849, 691] width 16 height 16
click at [760, 577] on icon at bounding box center [763, 691] width 16 height 16
click at [855, 577] on div at bounding box center [849, 691] width 24 height 24
click at [846, 577] on icon at bounding box center [849, 691] width 16 height 16
click at [889, 577] on div "Add" at bounding box center [895, 691] width 52 height 24
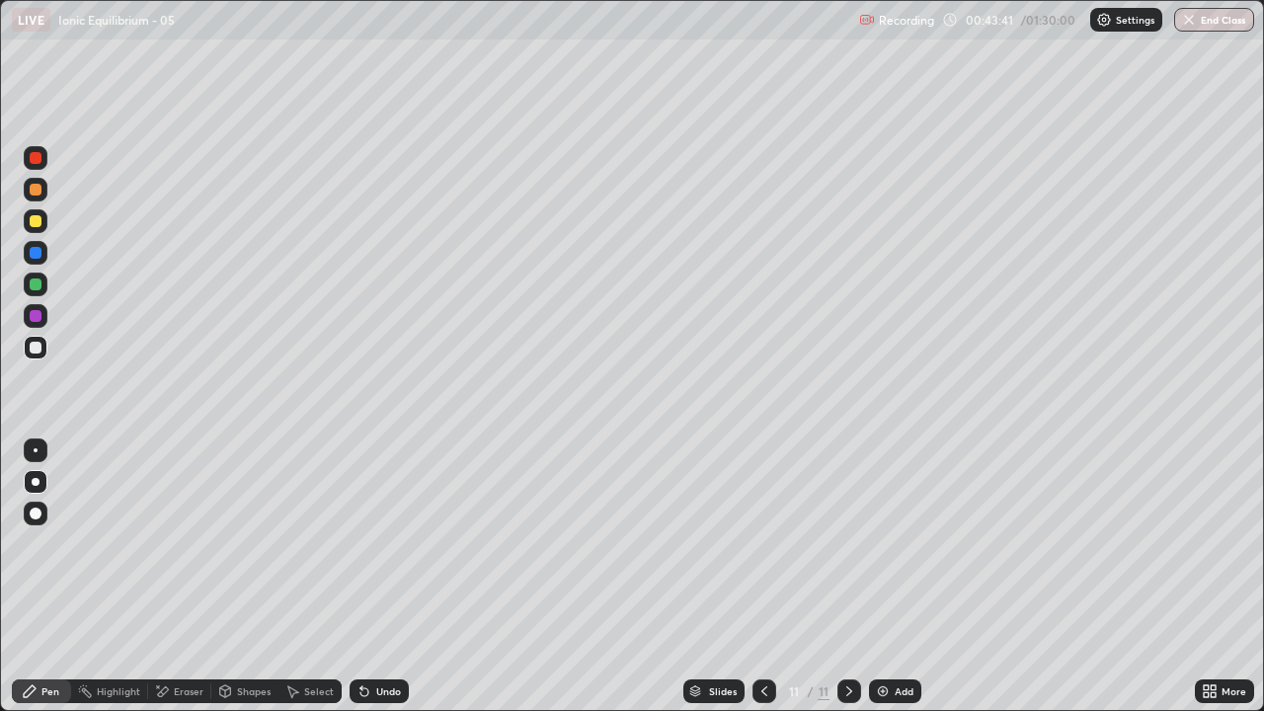
click at [762, 577] on icon at bounding box center [764, 691] width 16 height 16
click at [847, 577] on icon at bounding box center [849, 691] width 16 height 16
click at [761, 577] on icon at bounding box center [764, 691] width 16 height 16
click at [764, 577] on icon at bounding box center [764, 691] width 6 height 10
click at [847, 577] on icon at bounding box center [849, 691] width 16 height 16
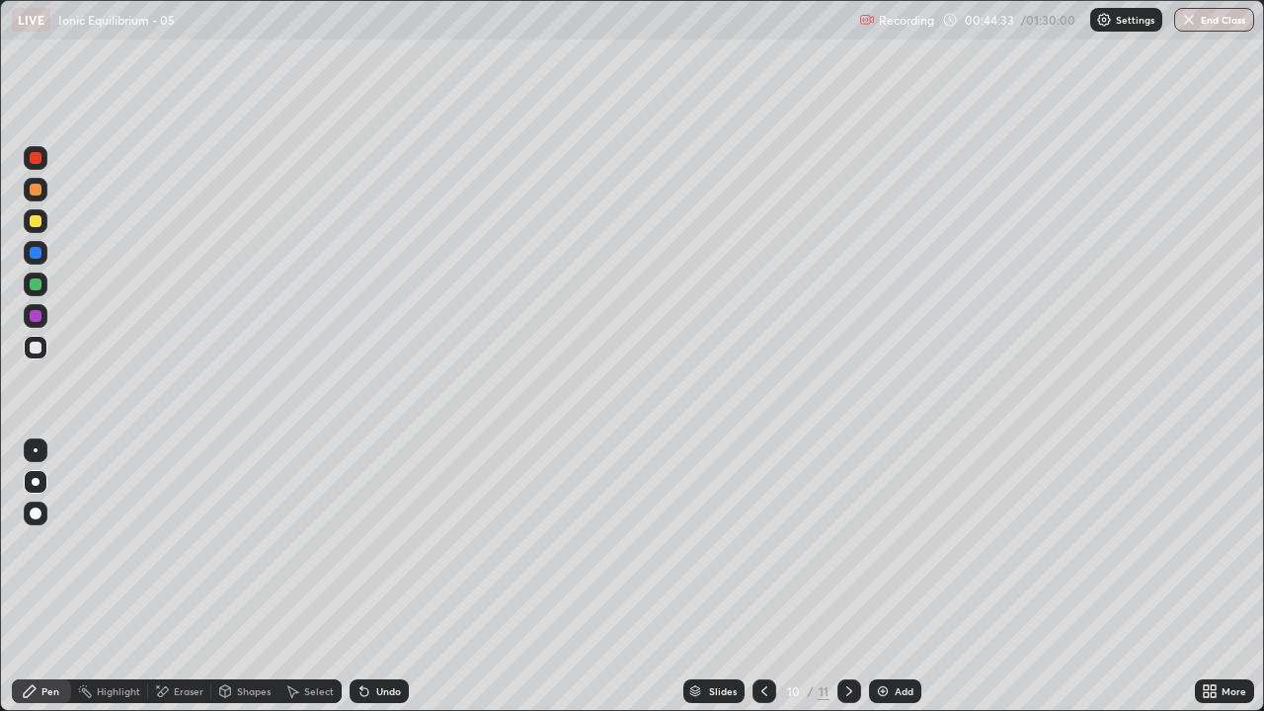
click at [852, 577] on icon at bounding box center [849, 691] width 16 height 16
click at [847, 577] on icon at bounding box center [849, 691] width 16 height 16
click at [901, 577] on div "Add" at bounding box center [904, 691] width 19 height 10
click at [843, 577] on icon at bounding box center [849, 691] width 16 height 16
click at [897, 577] on div "Add" at bounding box center [904, 691] width 19 height 10
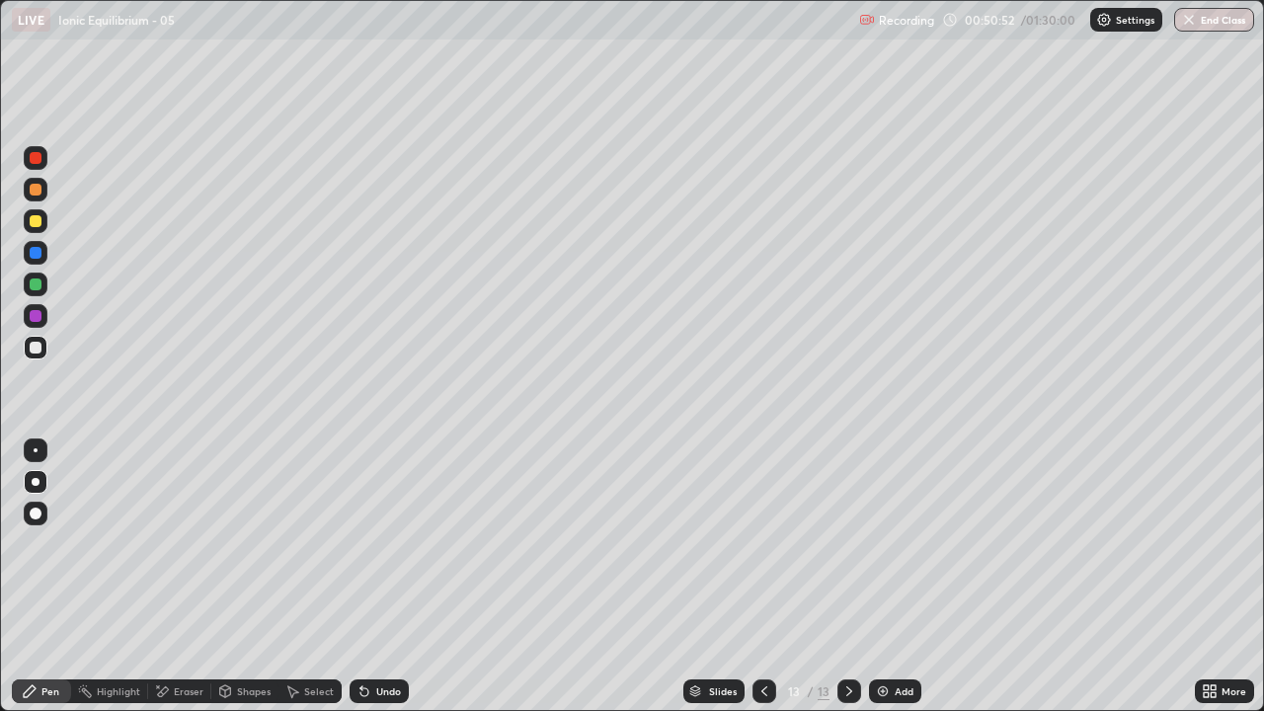
click at [847, 577] on icon at bounding box center [849, 691] width 16 height 16
click at [896, 577] on div "Add" at bounding box center [904, 691] width 19 height 10
click at [188, 577] on div "Eraser" at bounding box center [189, 691] width 30 height 10
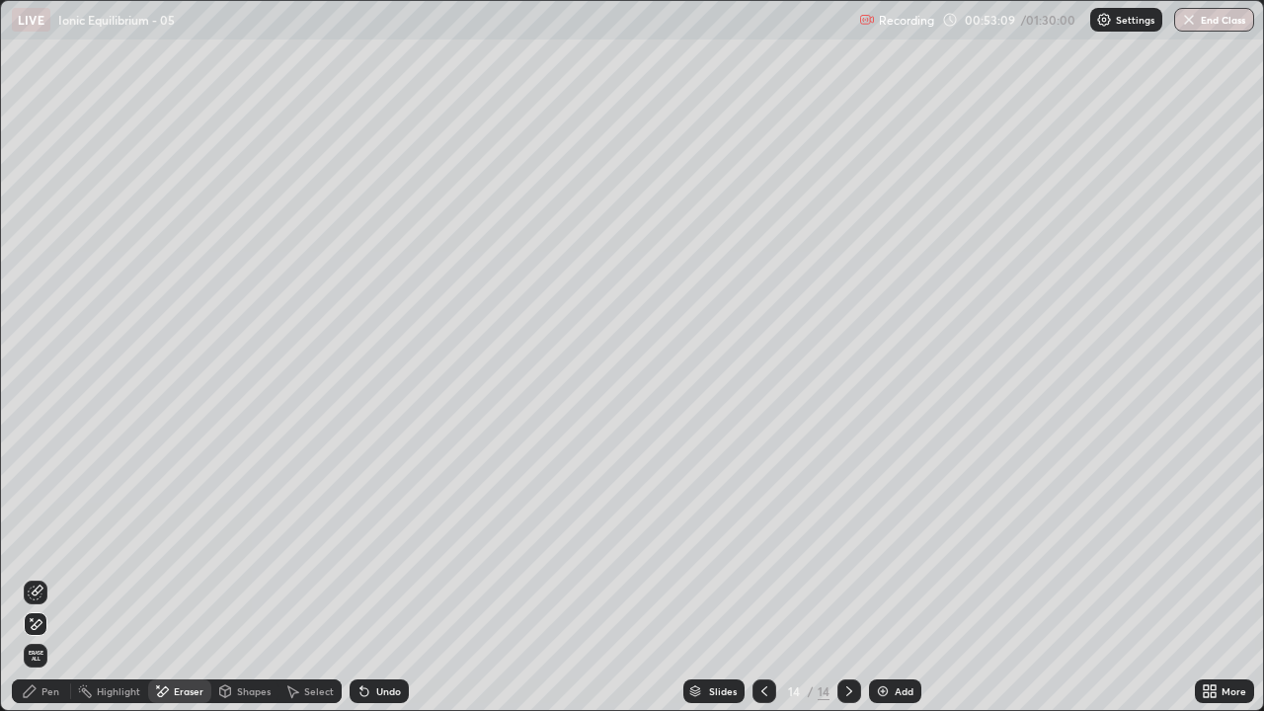
click at [50, 577] on div "Pen" at bounding box center [50, 691] width 18 height 10
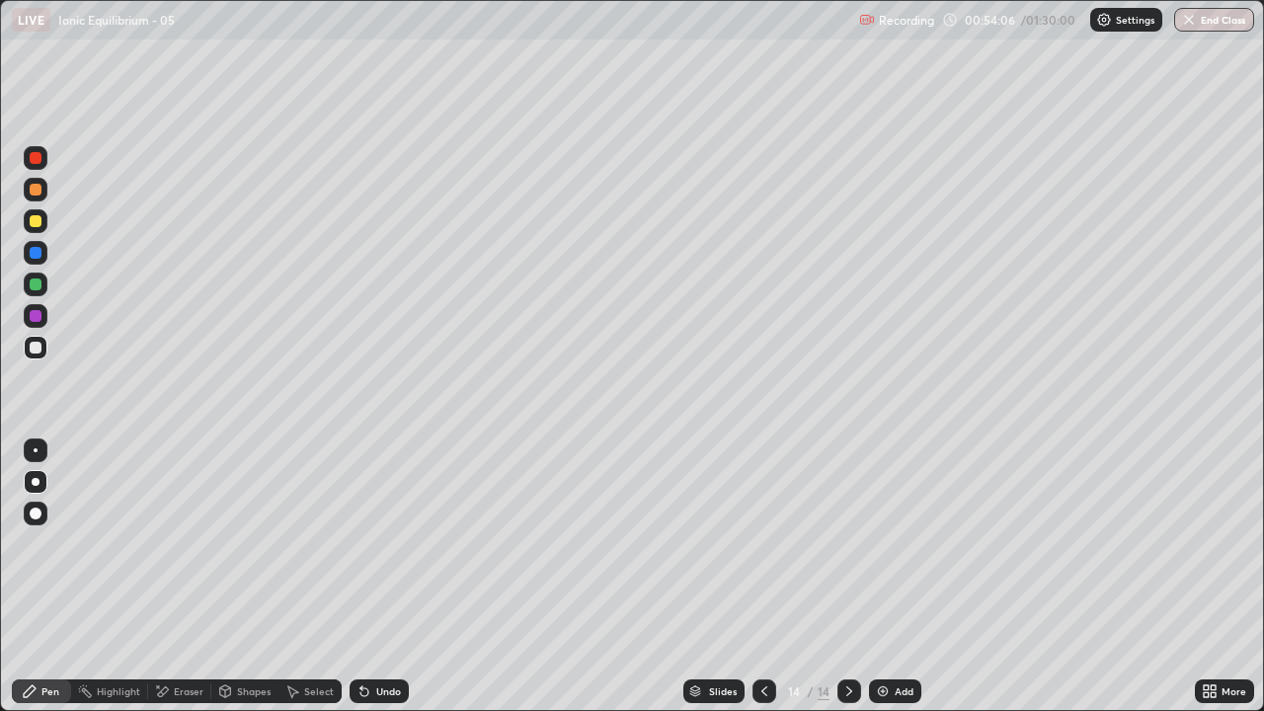
click at [847, 577] on icon at bounding box center [849, 691] width 16 height 16
click at [896, 577] on div "Add" at bounding box center [904, 691] width 19 height 10
click at [184, 577] on div "Eraser" at bounding box center [189, 691] width 30 height 10
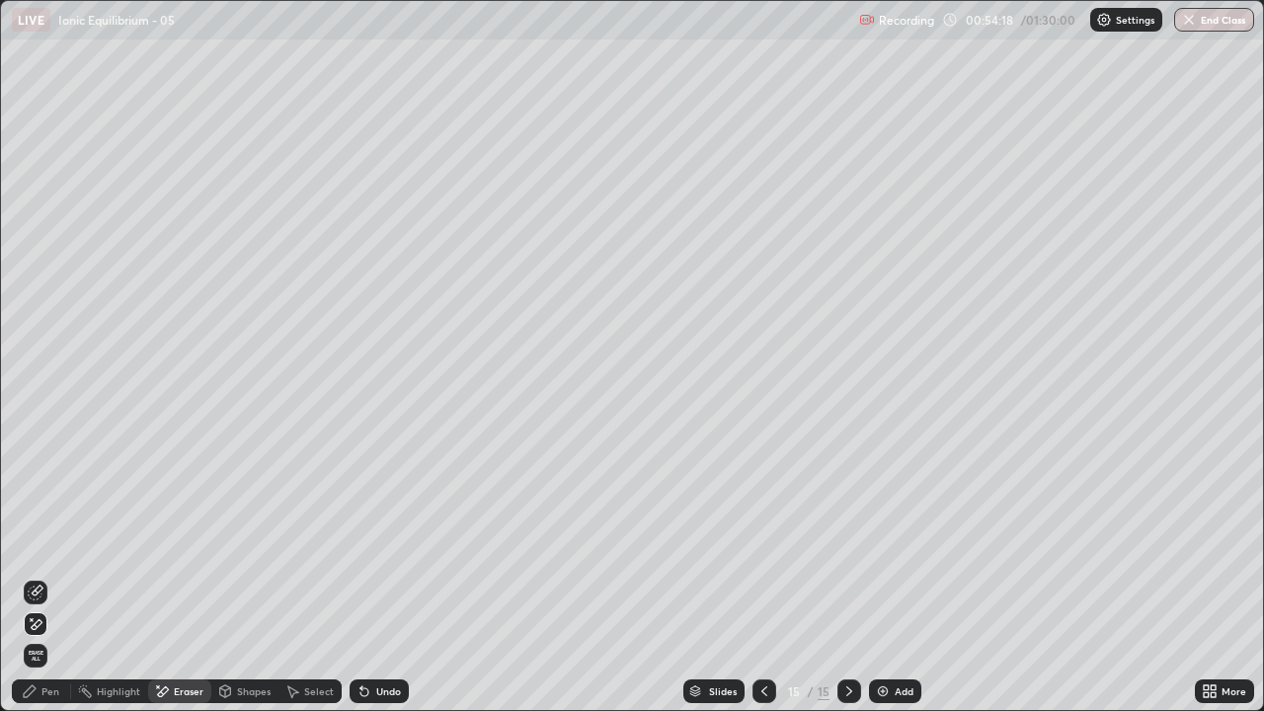
click at [52, 577] on div "Pen" at bounding box center [50, 691] width 18 height 10
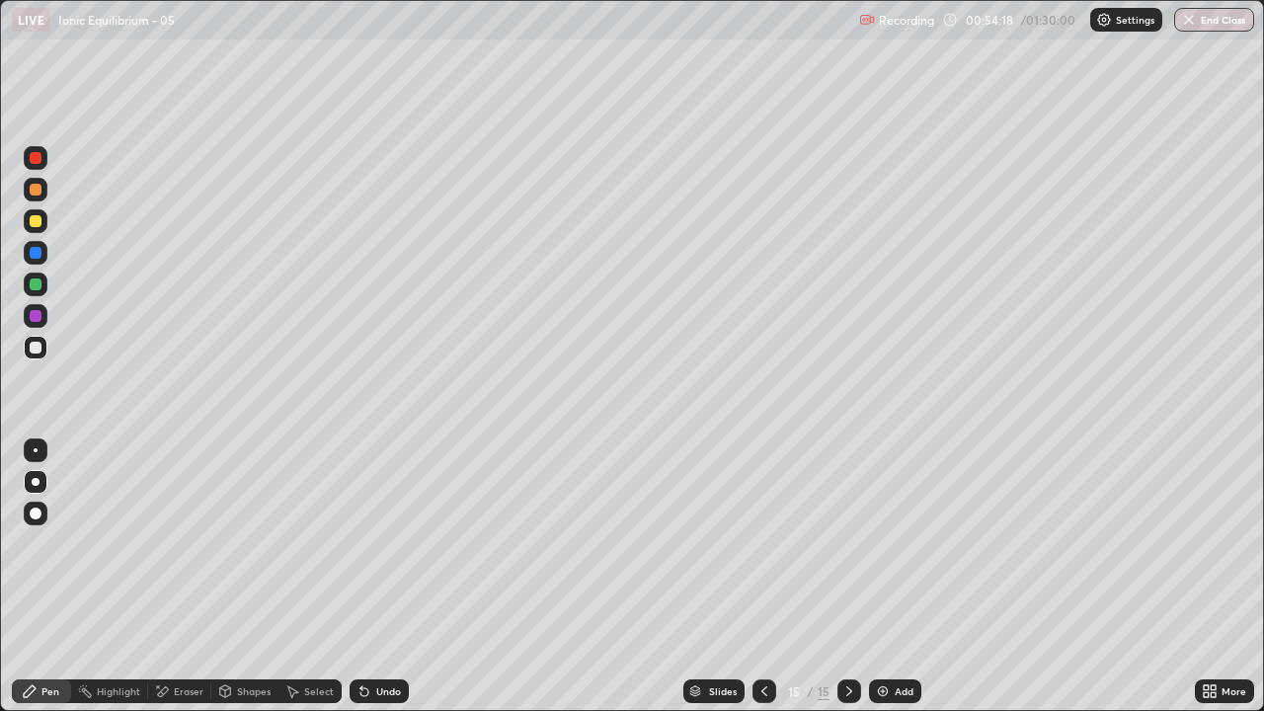
click at [49, 577] on div "Pen" at bounding box center [50, 691] width 18 height 10
click at [761, 577] on icon at bounding box center [764, 691] width 16 height 16
click at [847, 577] on icon at bounding box center [849, 691] width 16 height 16
click at [762, 577] on icon at bounding box center [764, 691] width 16 height 16
click at [846, 577] on icon at bounding box center [849, 691] width 16 height 16
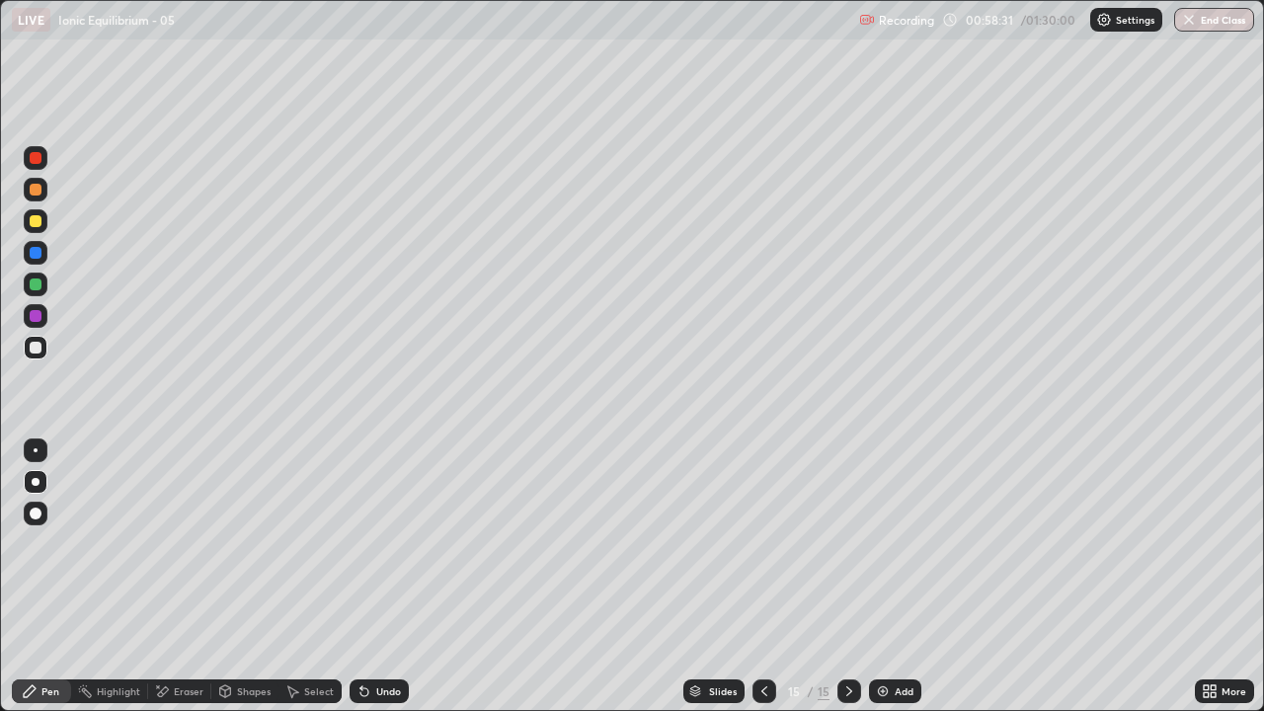
click at [846, 577] on icon at bounding box center [849, 691] width 16 height 16
click at [888, 577] on img at bounding box center [883, 691] width 16 height 16
click at [768, 577] on div at bounding box center [764, 691] width 24 height 24
click at [847, 577] on icon at bounding box center [849, 691] width 16 height 16
click at [36, 223] on div at bounding box center [36, 221] width 12 height 12
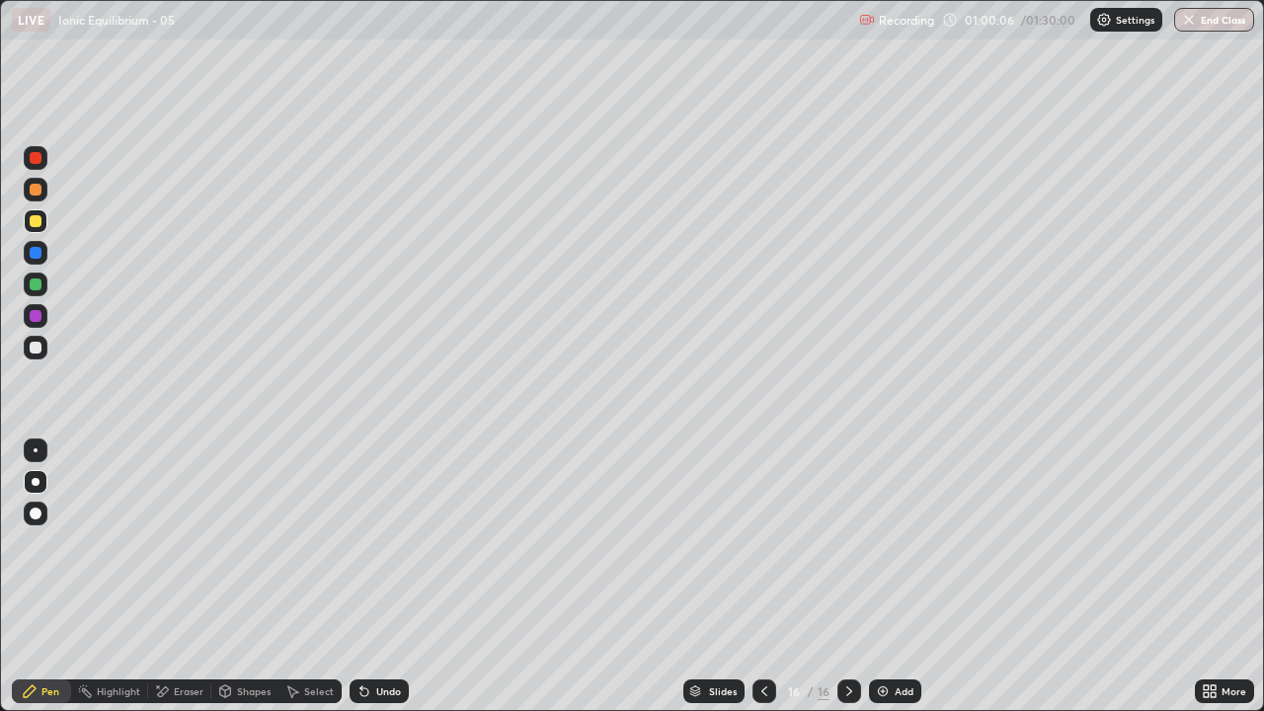
click at [36, 344] on div at bounding box center [36, 348] width 12 height 12
click at [846, 577] on icon at bounding box center [849, 691] width 16 height 16
click at [895, 577] on div "Add" at bounding box center [904, 691] width 19 height 10
click at [189, 577] on div "Eraser" at bounding box center [189, 691] width 30 height 10
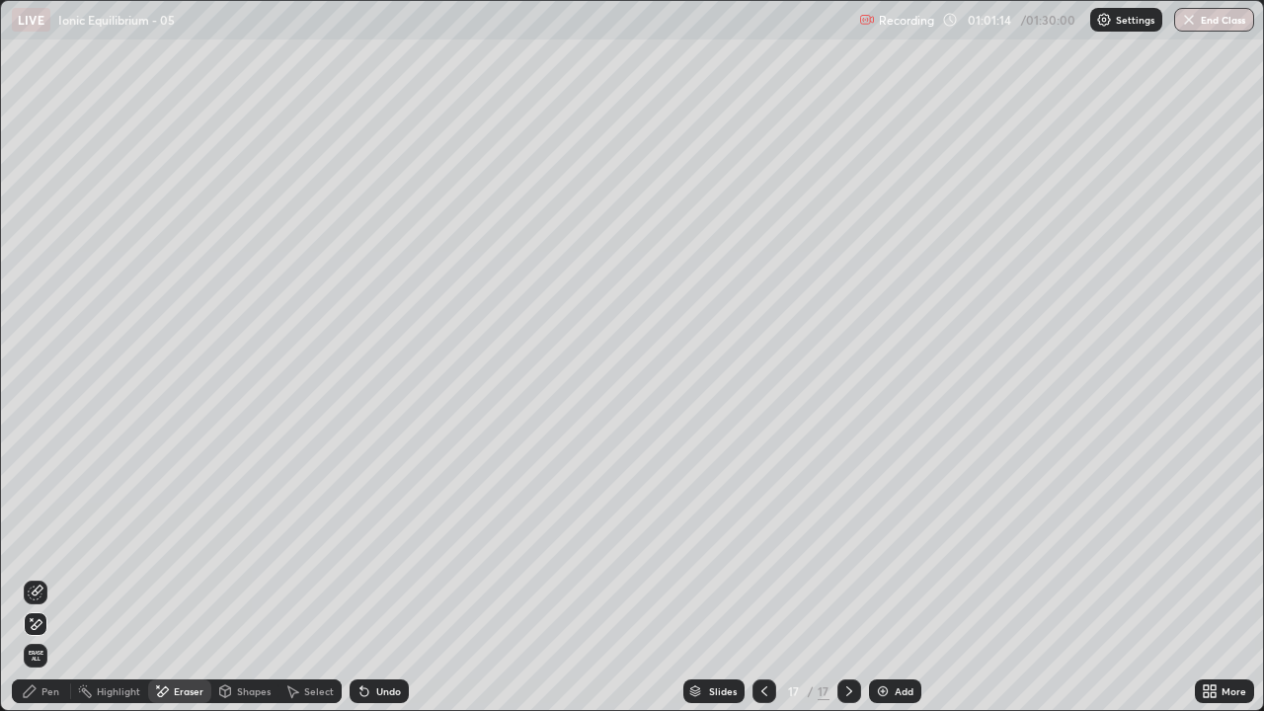
click at [53, 577] on div "Pen" at bounding box center [50, 691] width 18 height 10
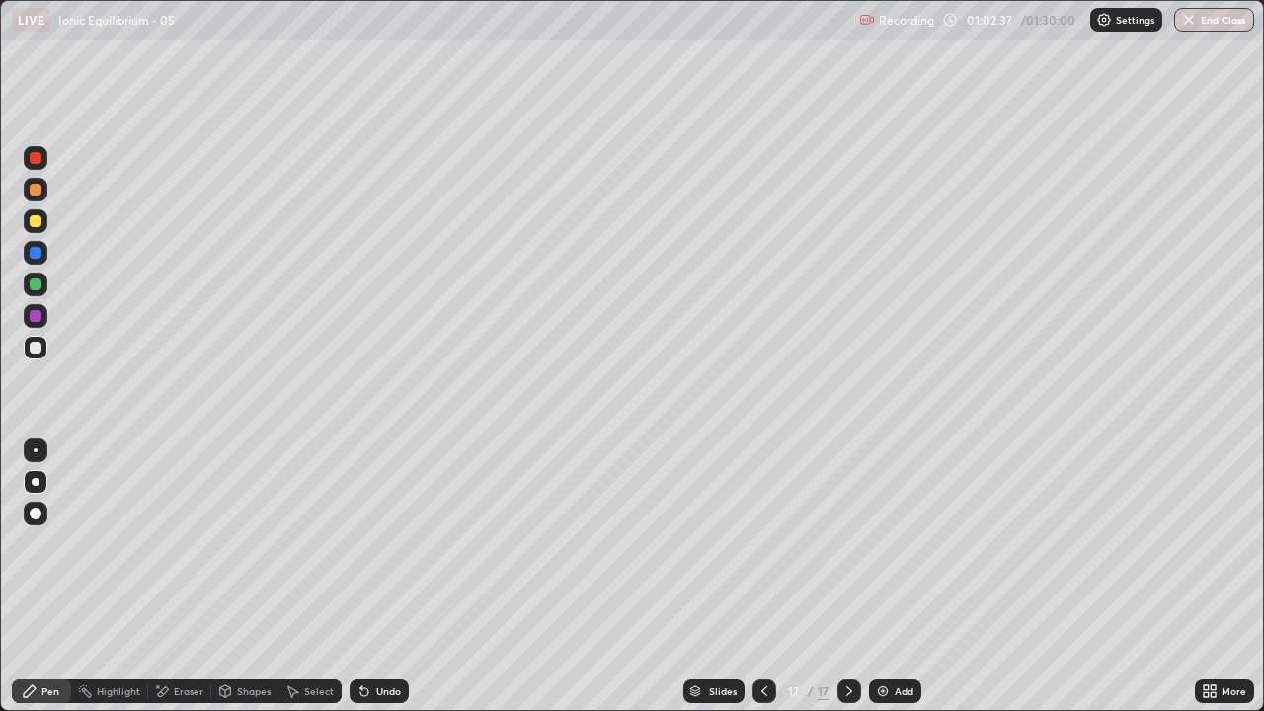
click at [193, 577] on div "Eraser" at bounding box center [189, 691] width 30 height 10
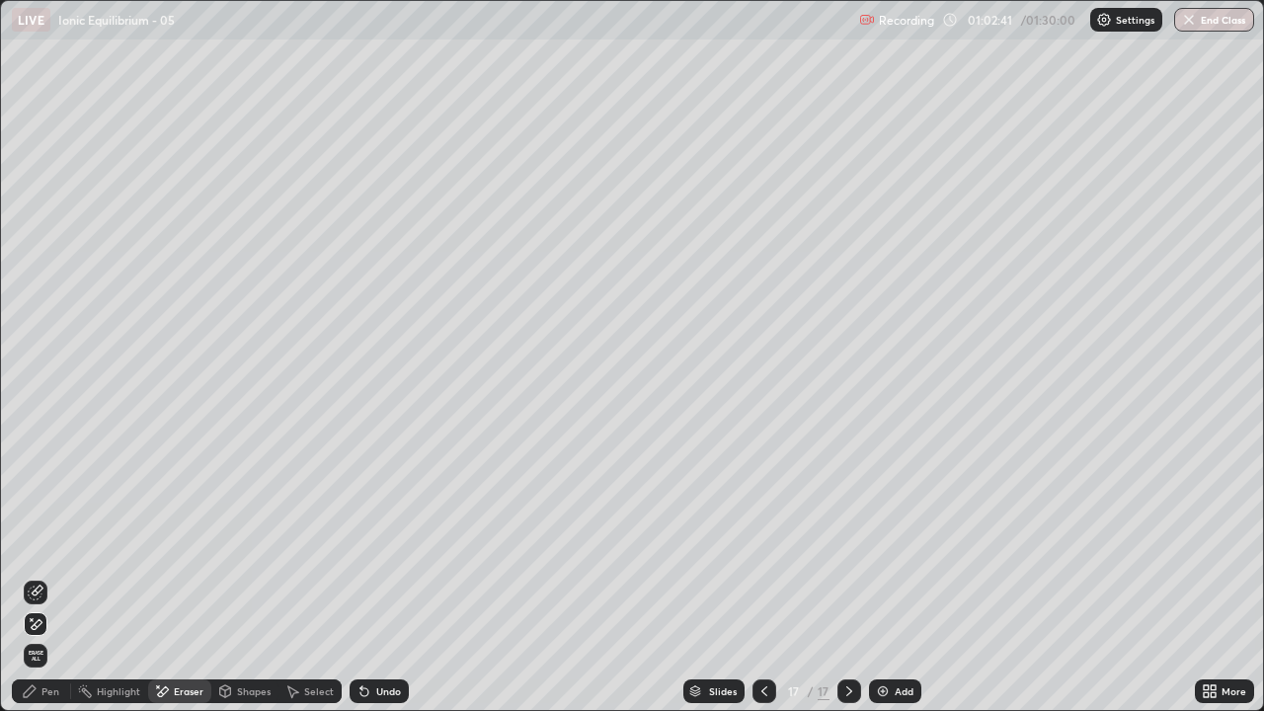
click at [55, 577] on div "Pen" at bounding box center [50, 691] width 18 height 10
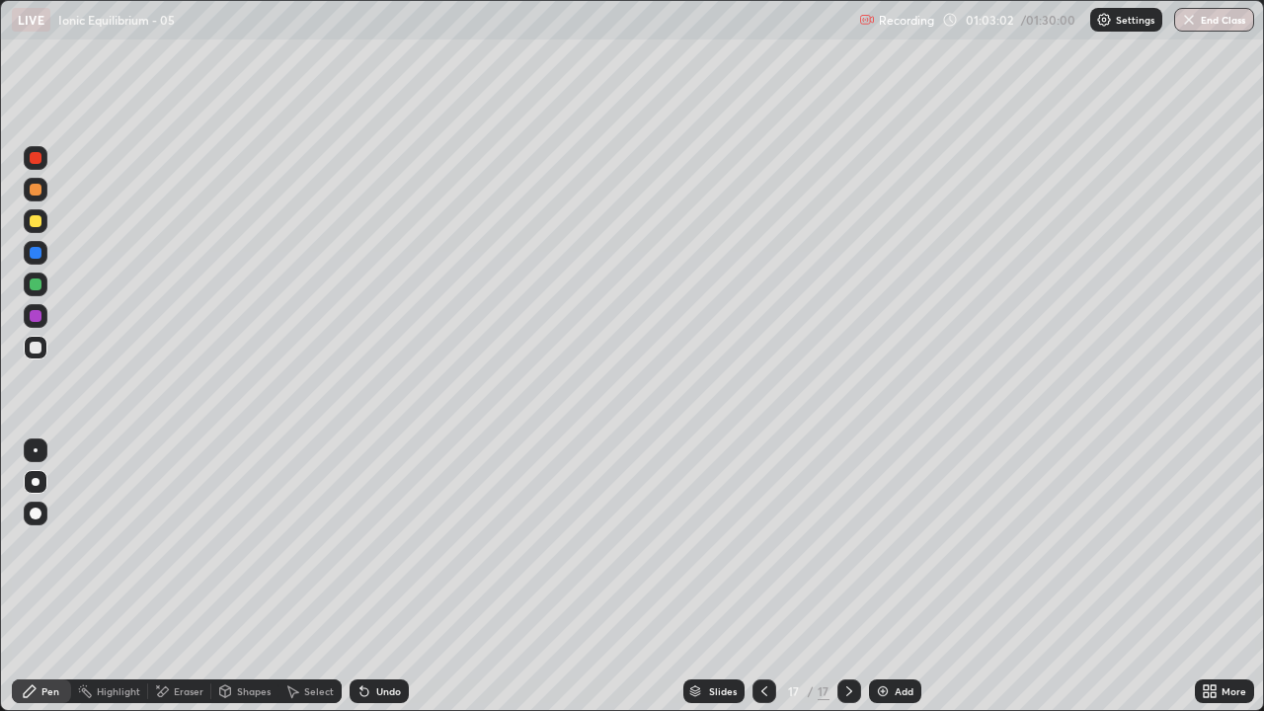
click at [190, 577] on div "Eraser" at bounding box center [189, 691] width 30 height 10
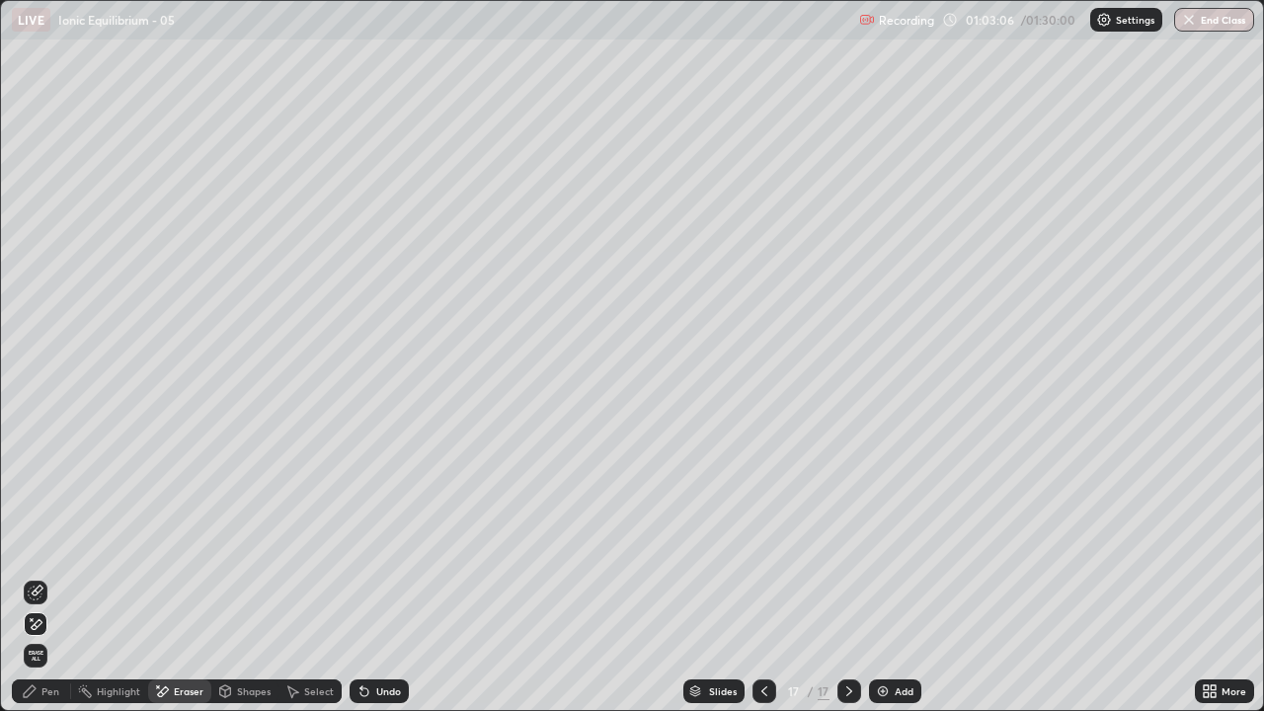
click at [53, 577] on div "Pen" at bounding box center [50, 691] width 18 height 10
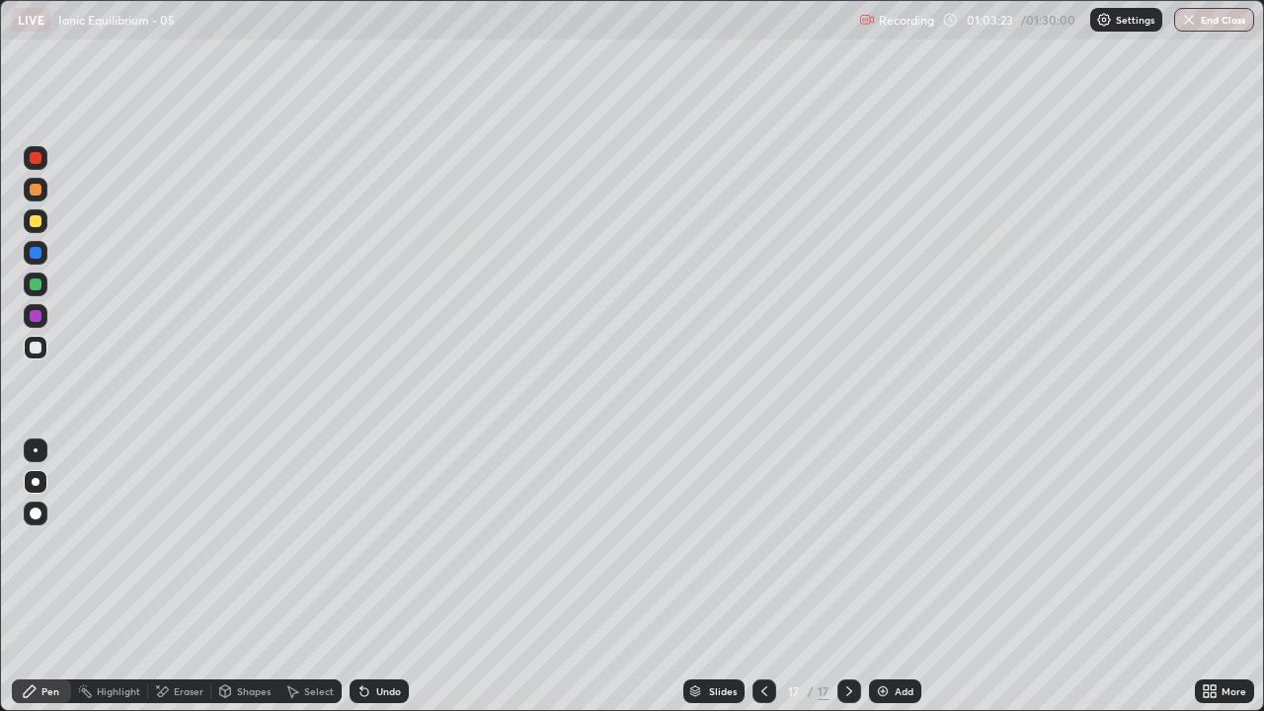
click at [765, 577] on icon at bounding box center [764, 691] width 16 height 16
click at [762, 577] on icon at bounding box center [764, 691] width 16 height 16
click at [770, 577] on div at bounding box center [764, 691] width 24 height 24
click at [762, 577] on icon at bounding box center [764, 691] width 16 height 16
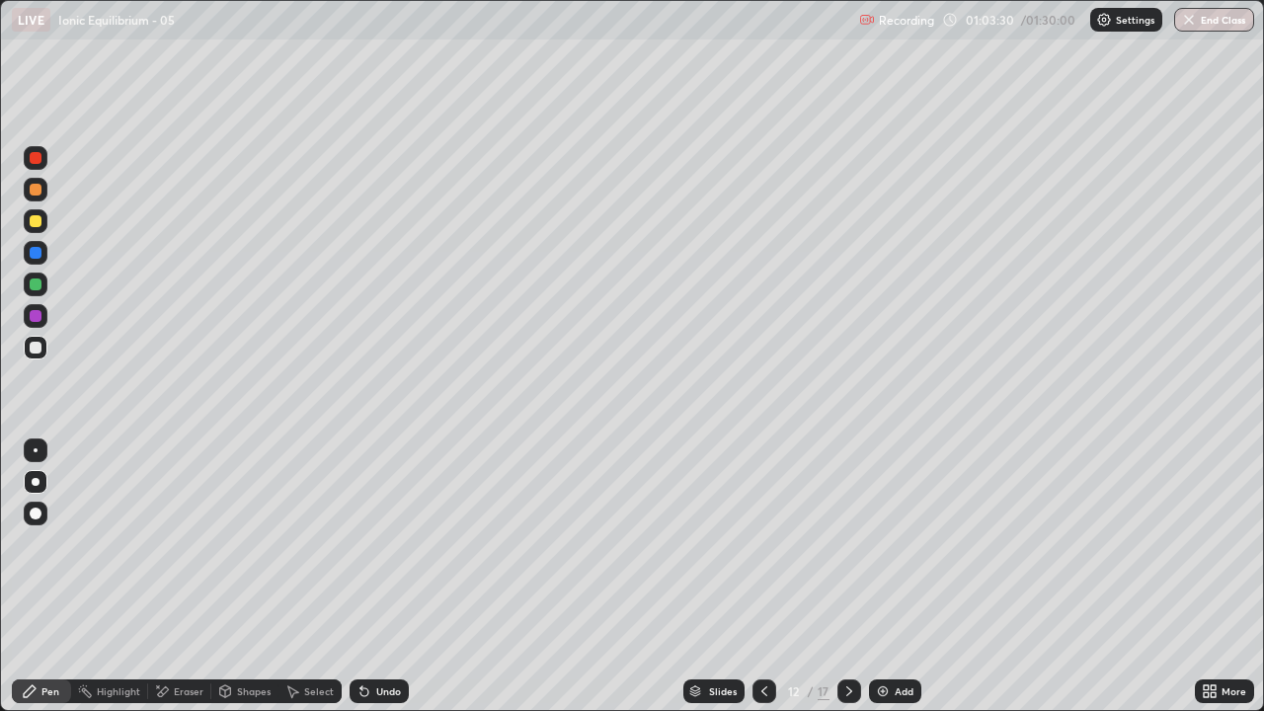
click at [765, 577] on icon at bounding box center [764, 691] width 16 height 16
click at [762, 577] on icon at bounding box center [764, 691] width 16 height 16
click at [765, 577] on icon at bounding box center [764, 691] width 16 height 16
click at [847, 577] on icon at bounding box center [849, 691] width 16 height 16
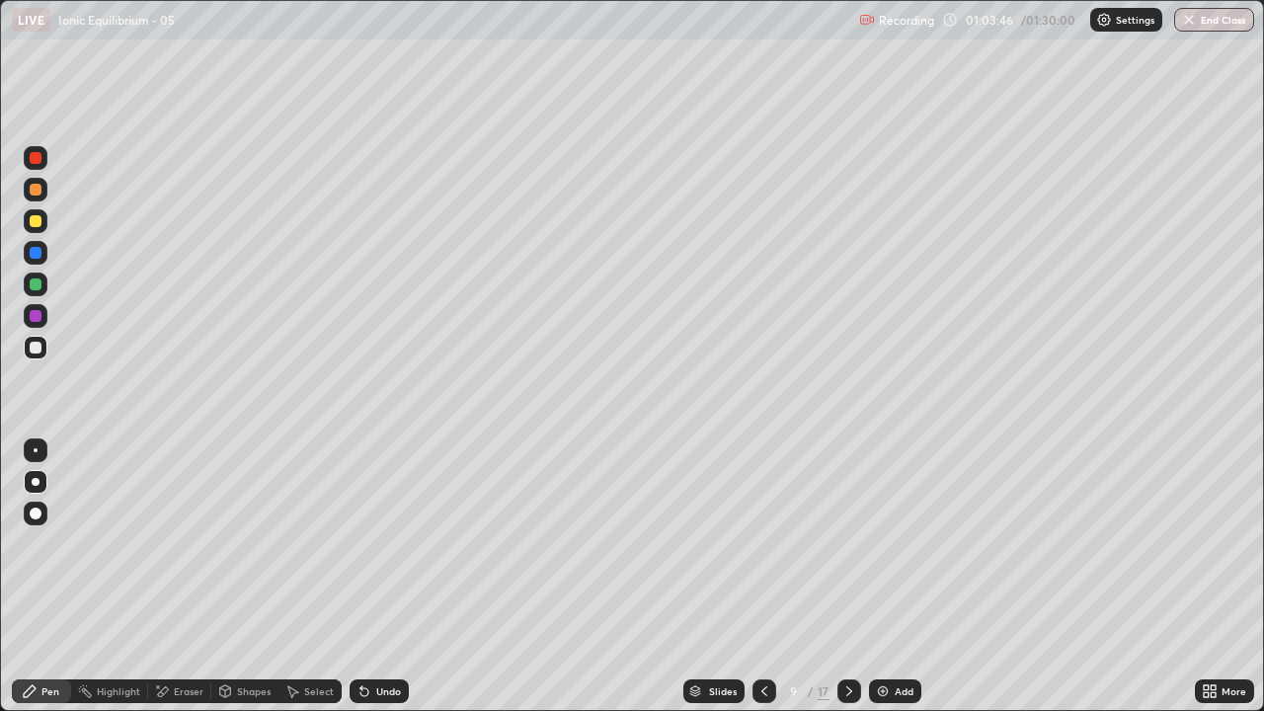
click at [849, 577] on icon at bounding box center [849, 691] width 16 height 16
click at [850, 577] on div at bounding box center [849, 691] width 24 height 24
click at [852, 577] on div at bounding box center [849, 691] width 24 height 24
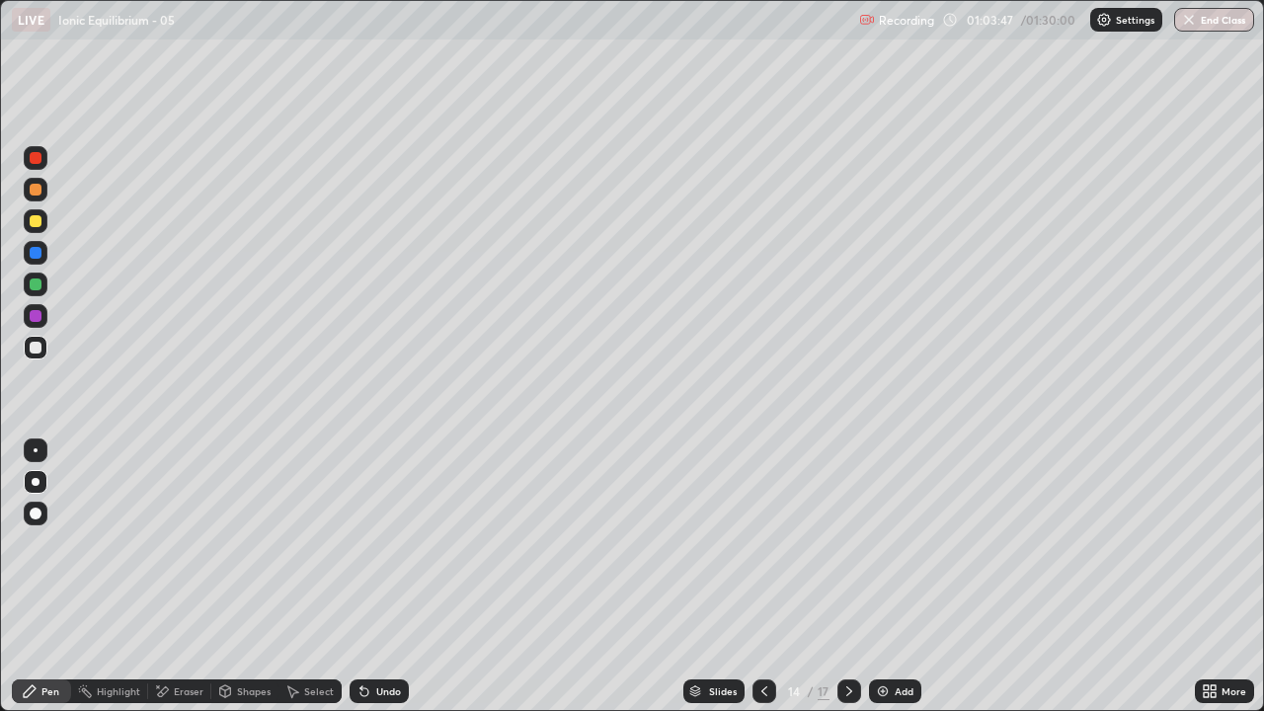
click at [852, 577] on icon at bounding box center [849, 691] width 16 height 16
click at [847, 577] on icon at bounding box center [849, 691] width 16 height 16
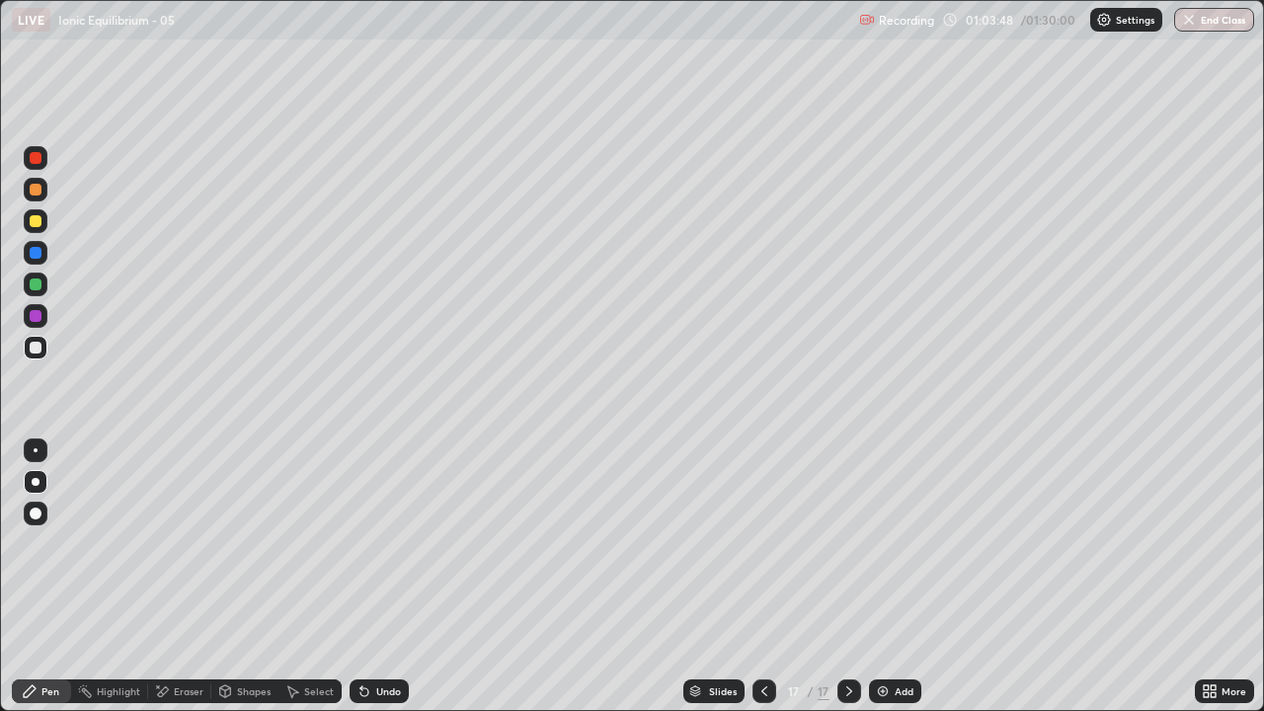
click at [855, 577] on div at bounding box center [849, 691] width 24 height 24
click at [908, 577] on div "Add" at bounding box center [895, 691] width 52 height 24
click at [37, 221] on div at bounding box center [36, 221] width 12 height 12
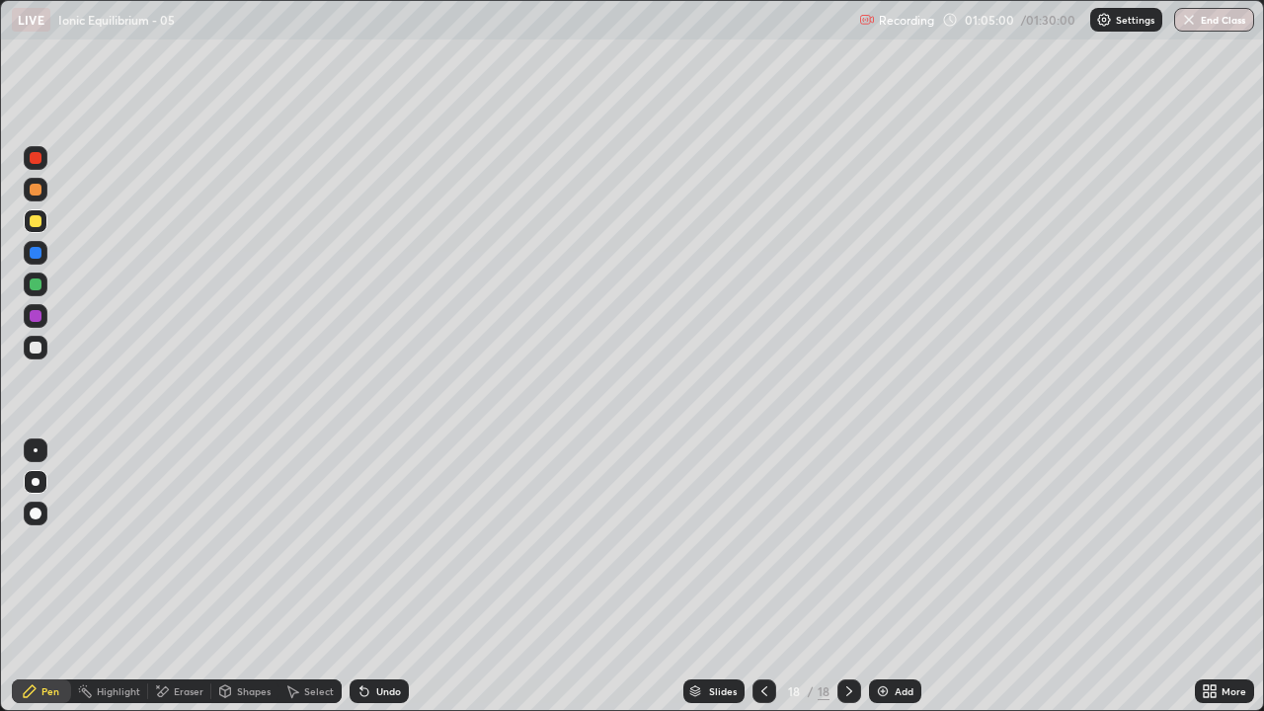
click at [847, 577] on icon at bounding box center [849, 691] width 16 height 16
click at [903, 577] on div "Add" at bounding box center [904, 691] width 19 height 10
click at [762, 577] on icon at bounding box center [764, 691] width 16 height 16
click at [37, 344] on div at bounding box center [36, 348] width 12 height 12
click at [37, 348] on div at bounding box center [36, 348] width 12 height 12
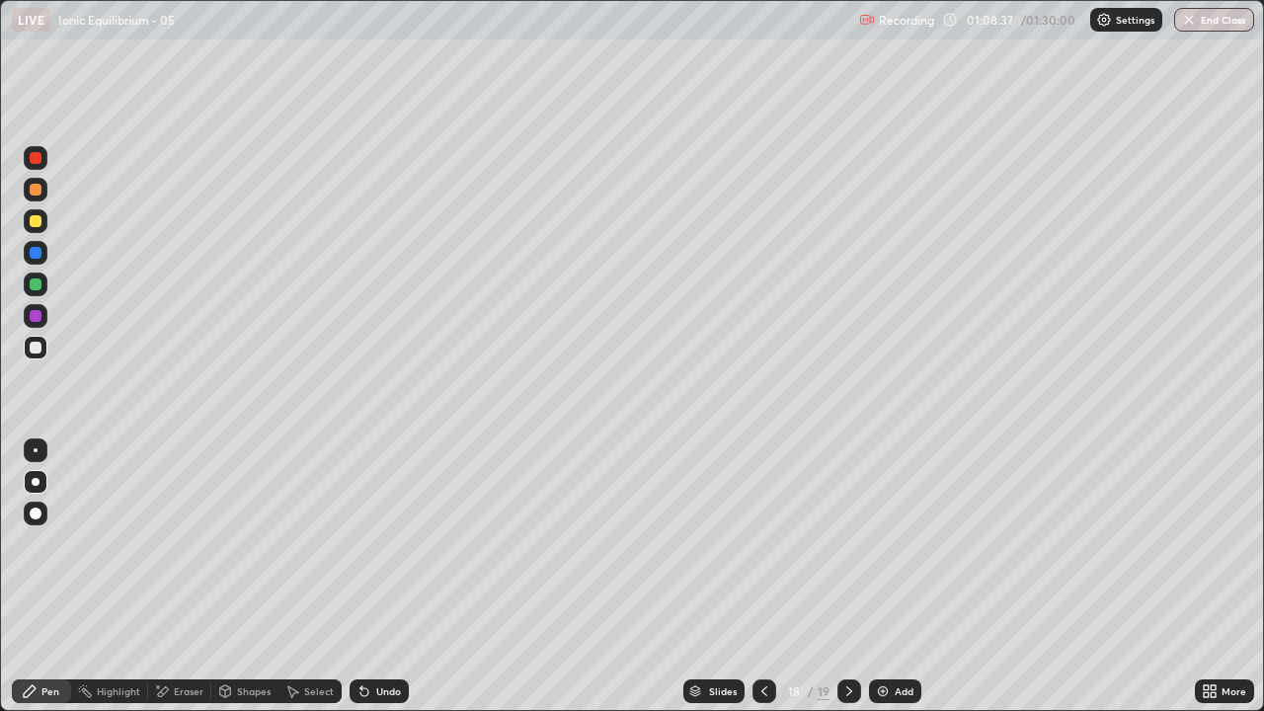
click at [842, 577] on icon at bounding box center [849, 691] width 16 height 16
click at [191, 577] on div "Eraser" at bounding box center [189, 691] width 30 height 10
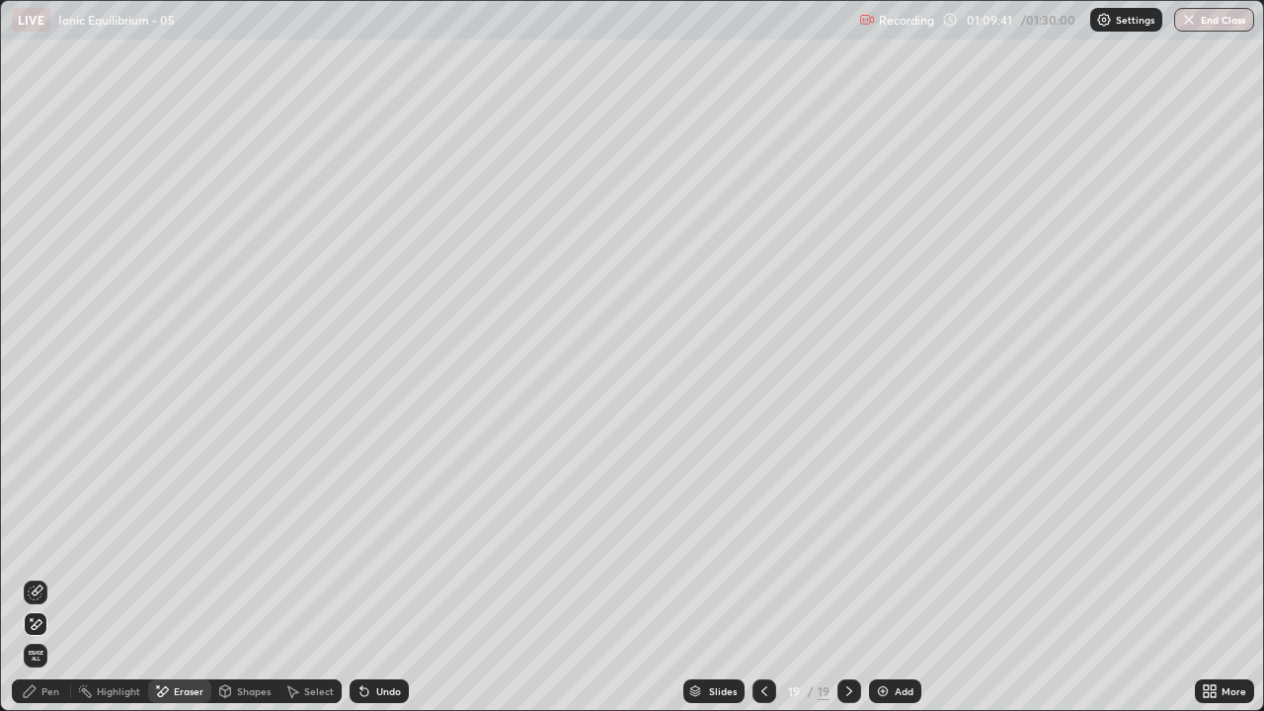
click at [57, 577] on div "Pen" at bounding box center [50, 691] width 18 height 10
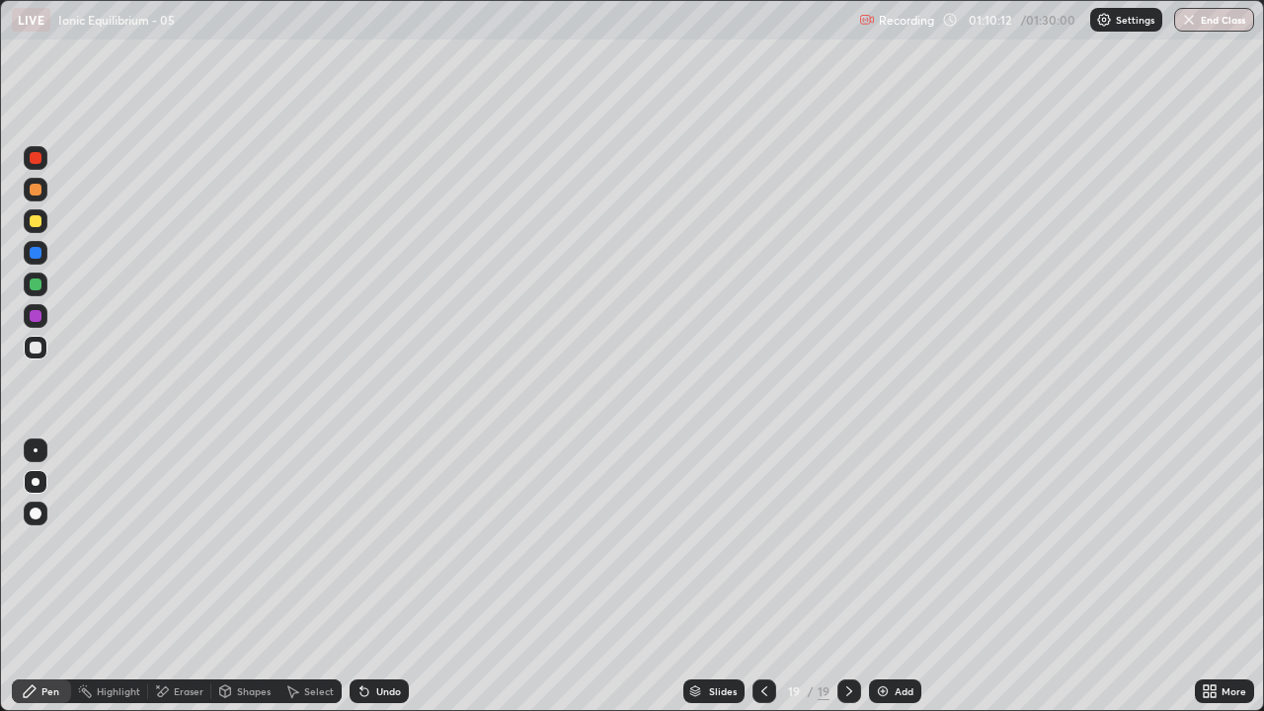
click at [844, 577] on icon at bounding box center [849, 691] width 16 height 16
click at [897, 577] on div "Add" at bounding box center [904, 691] width 19 height 10
click at [764, 577] on icon at bounding box center [763, 691] width 16 height 16
click at [847, 577] on icon at bounding box center [850, 691] width 16 height 16
click at [188, 577] on div "Eraser" at bounding box center [189, 691] width 30 height 10
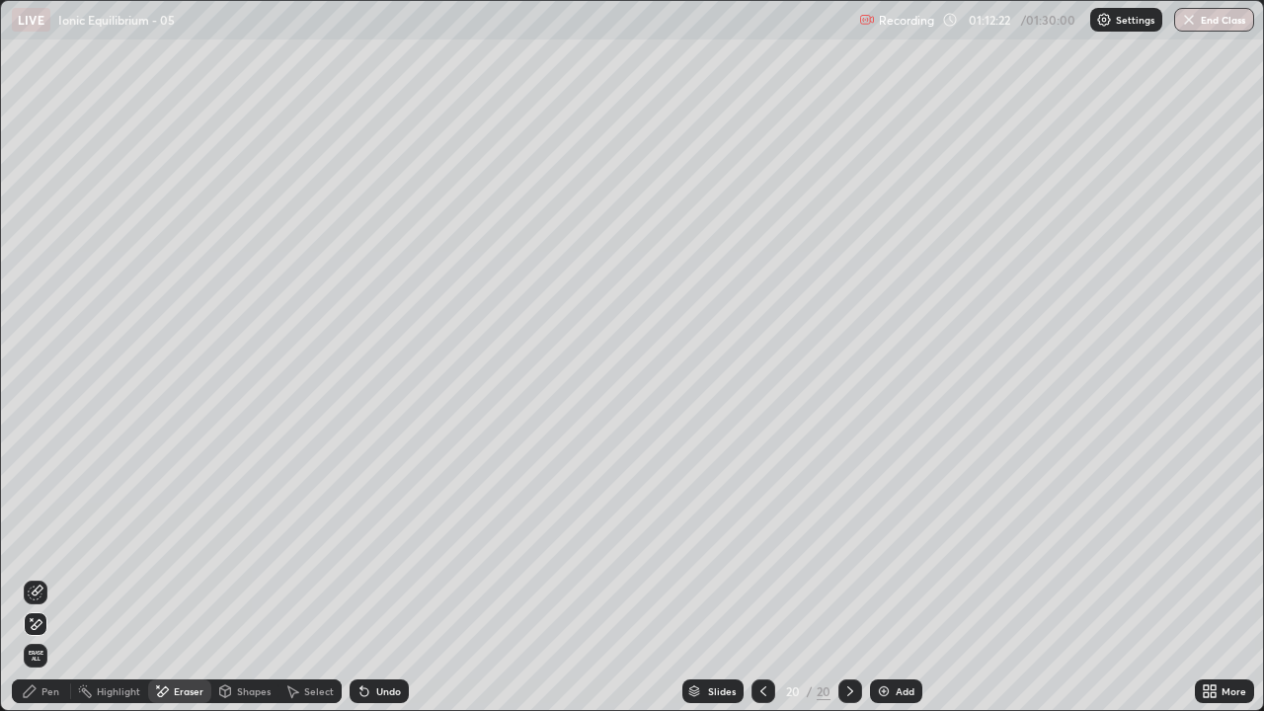
click at [45, 577] on div "Pen" at bounding box center [50, 691] width 18 height 10
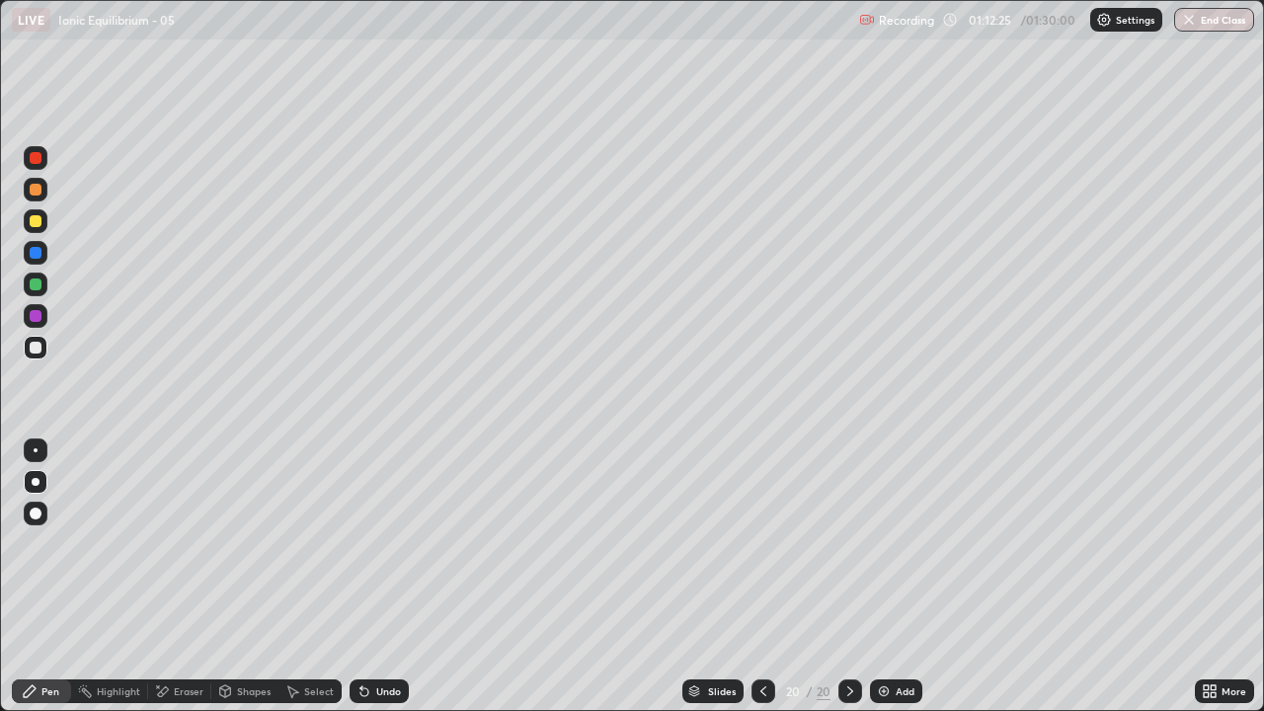
click at [186, 577] on div "Eraser" at bounding box center [189, 691] width 30 height 10
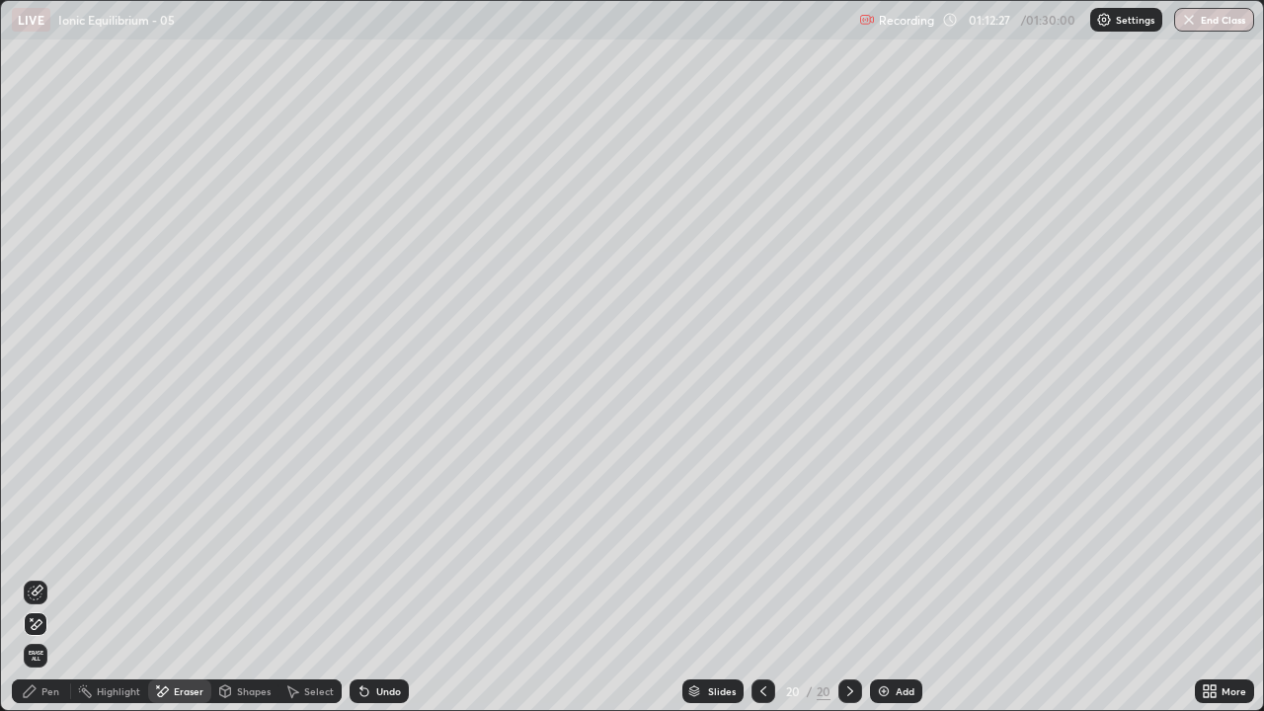
click at [50, 577] on div "Pen" at bounding box center [50, 691] width 18 height 10
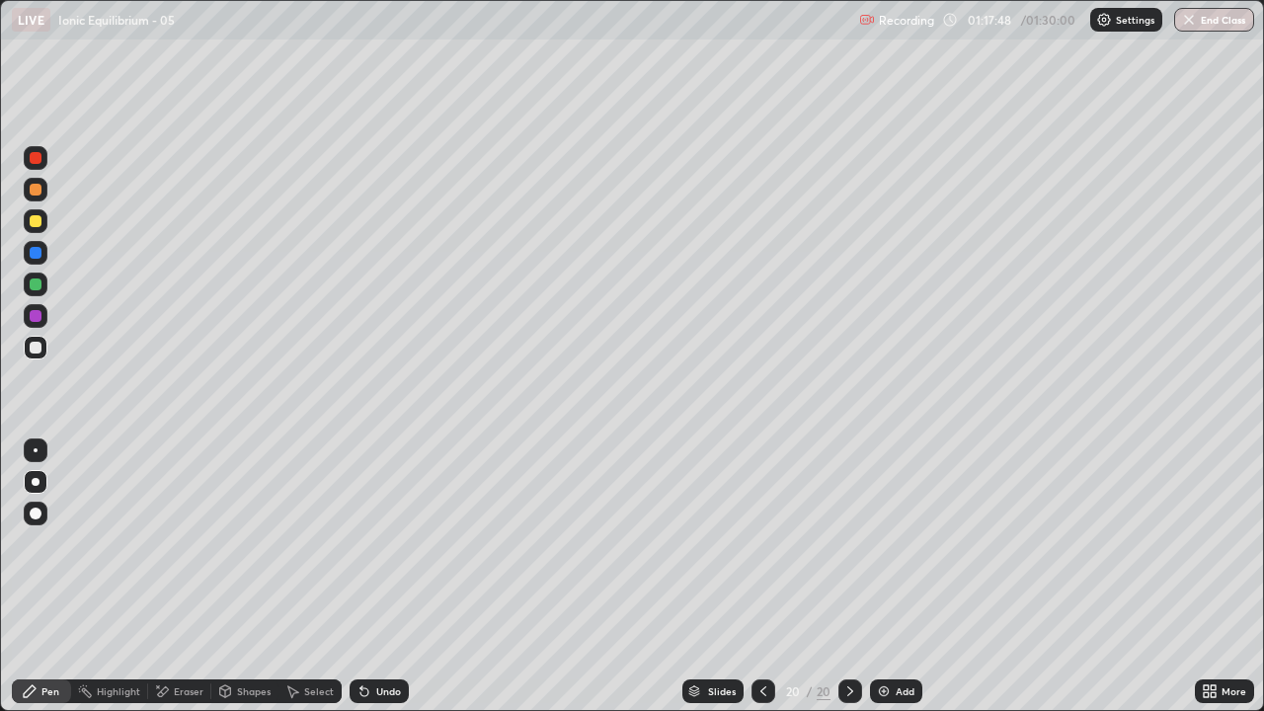
click at [1194, 22] on img "button" at bounding box center [1189, 20] width 16 height 16
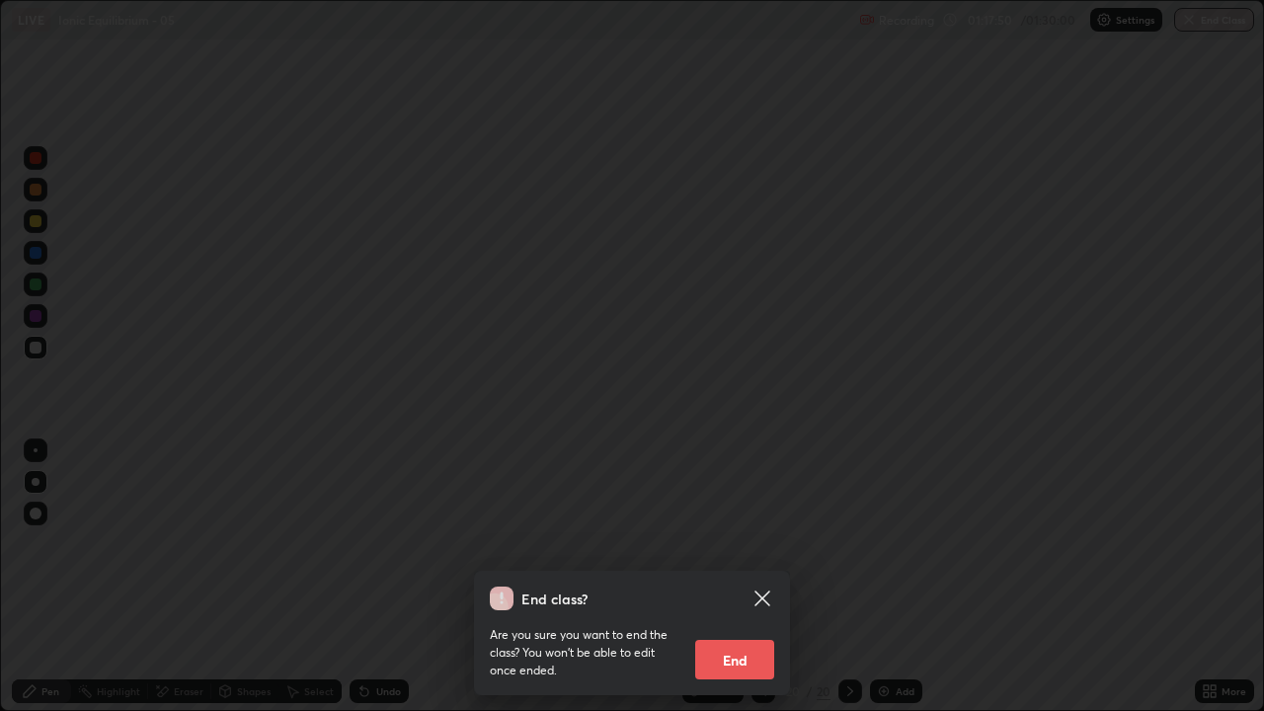
click at [740, 577] on button "End" at bounding box center [734, 659] width 79 height 39
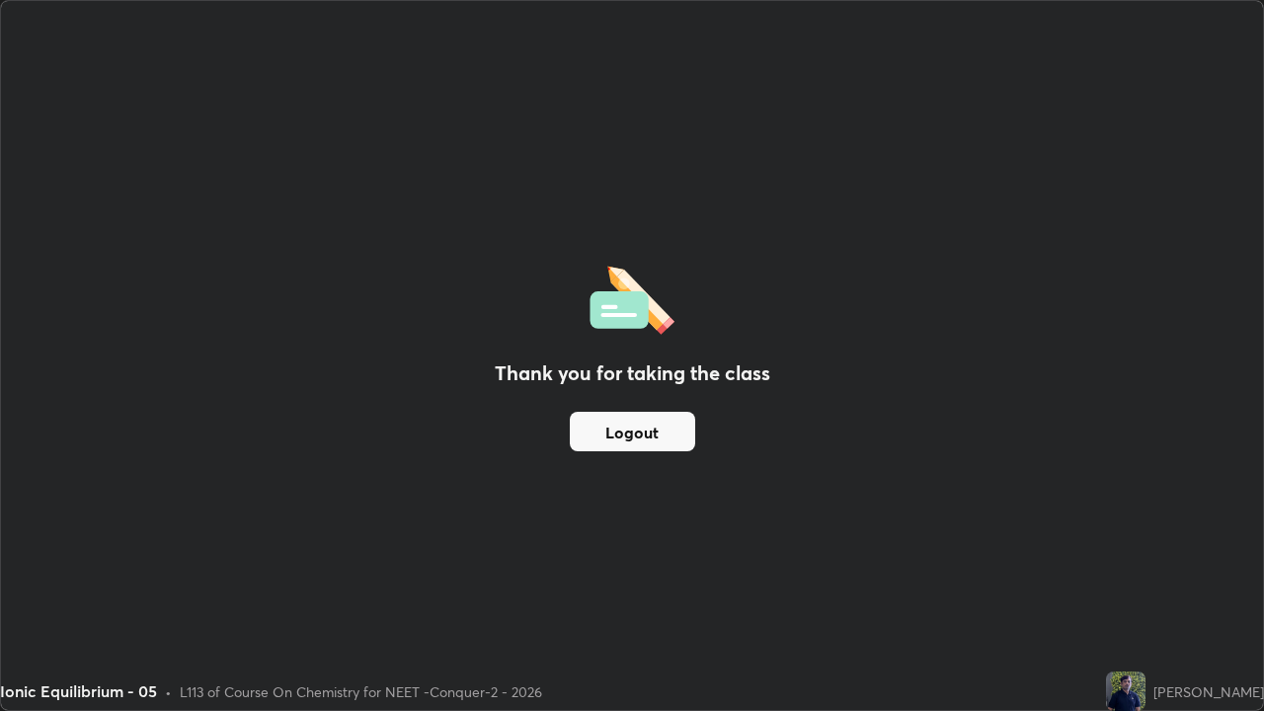
click at [593, 430] on button "Logout" at bounding box center [632, 431] width 125 height 39
